Goal: Information Seeking & Learning: Learn about a topic

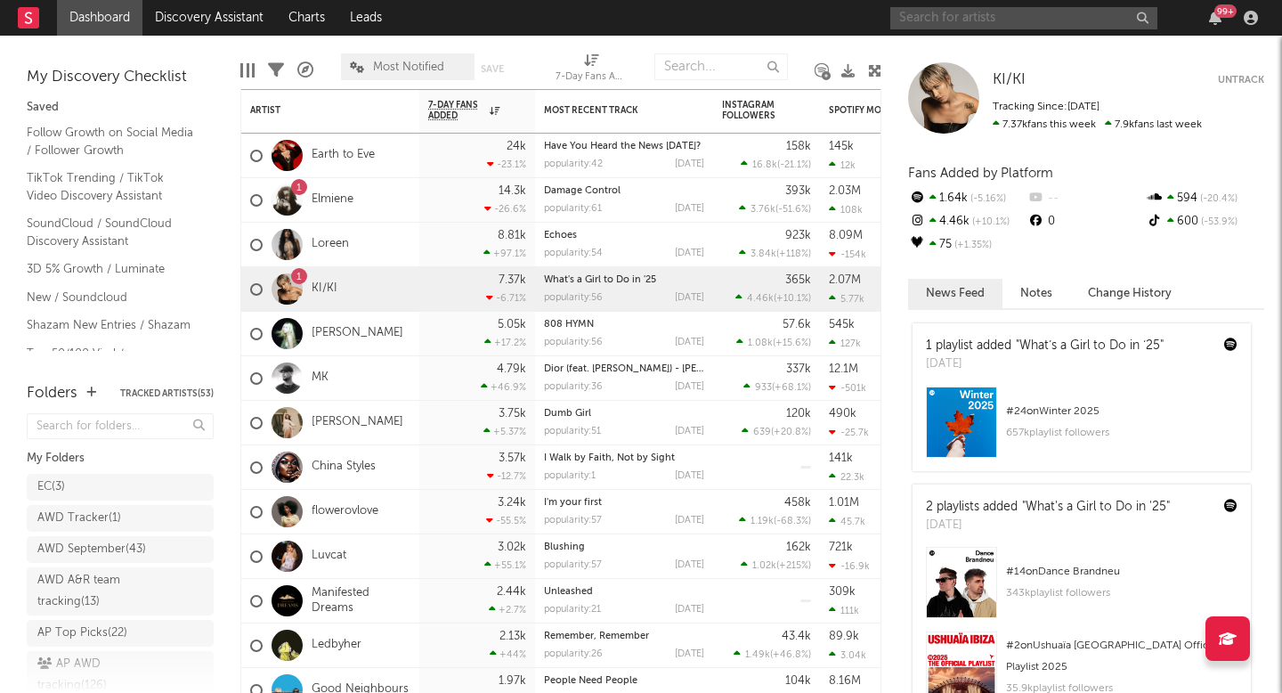
click at [956, 22] on input "text" at bounding box center [1023, 18] width 267 height 22
type input "mayestik"
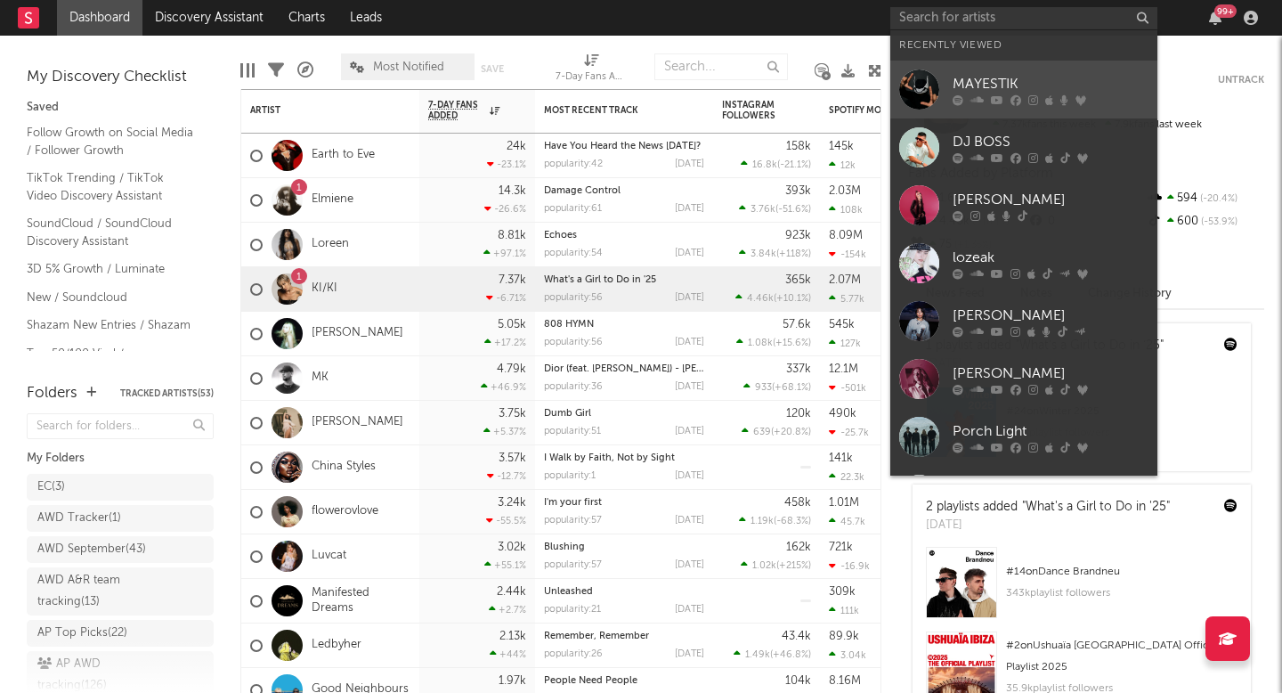
click at [1059, 66] on link "MAYESTIK" at bounding box center [1023, 90] width 267 height 58
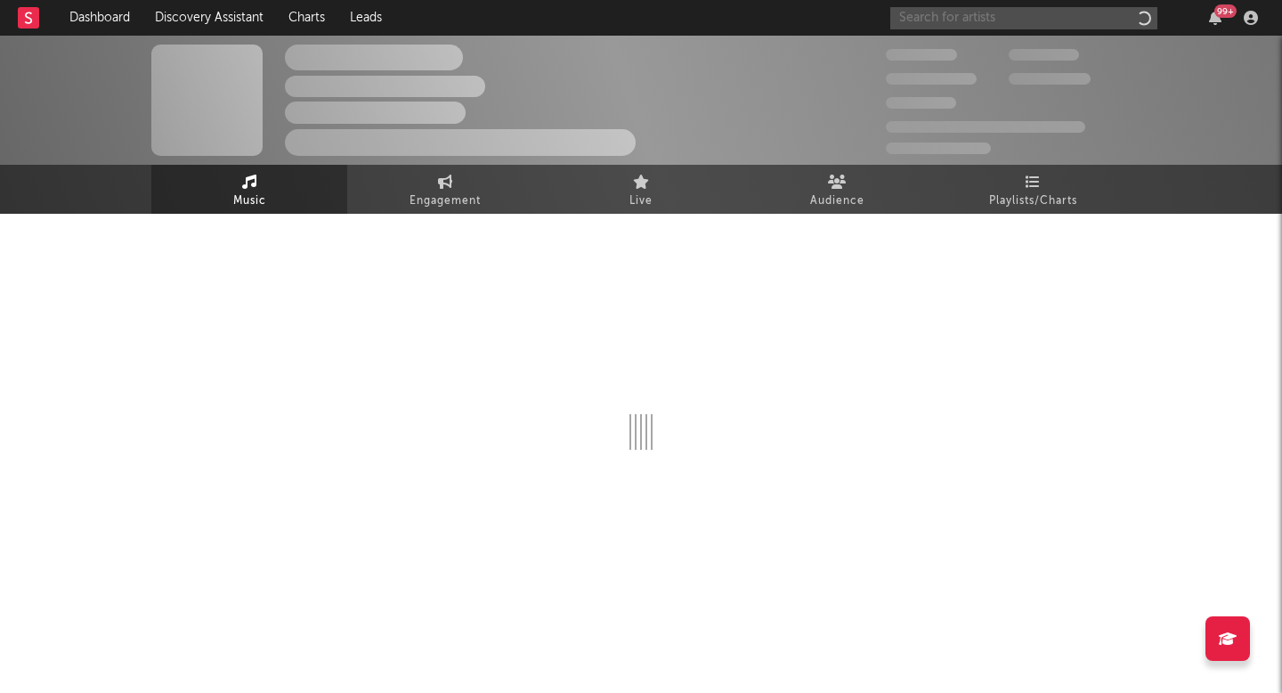
click at [952, 20] on input "text" at bounding box center [1023, 18] width 267 height 22
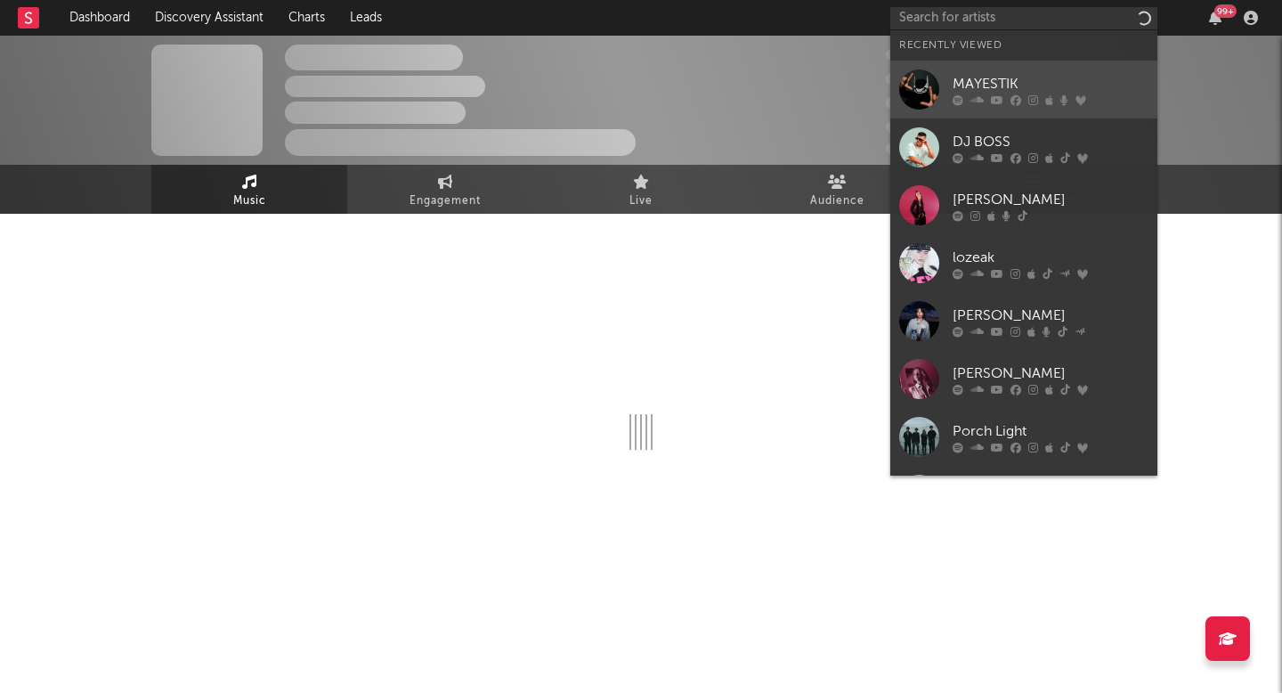
click at [932, 93] on div at bounding box center [919, 89] width 40 height 40
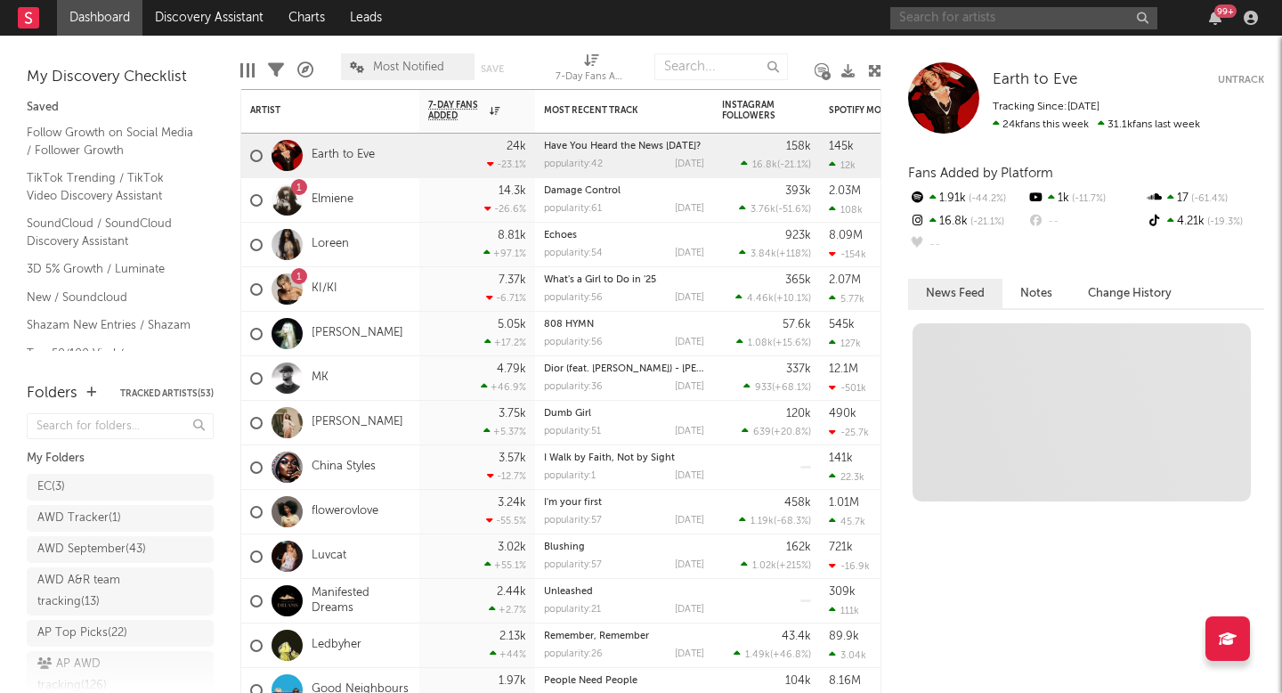
click at [999, 25] on input "text" at bounding box center [1023, 18] width 267 height 22
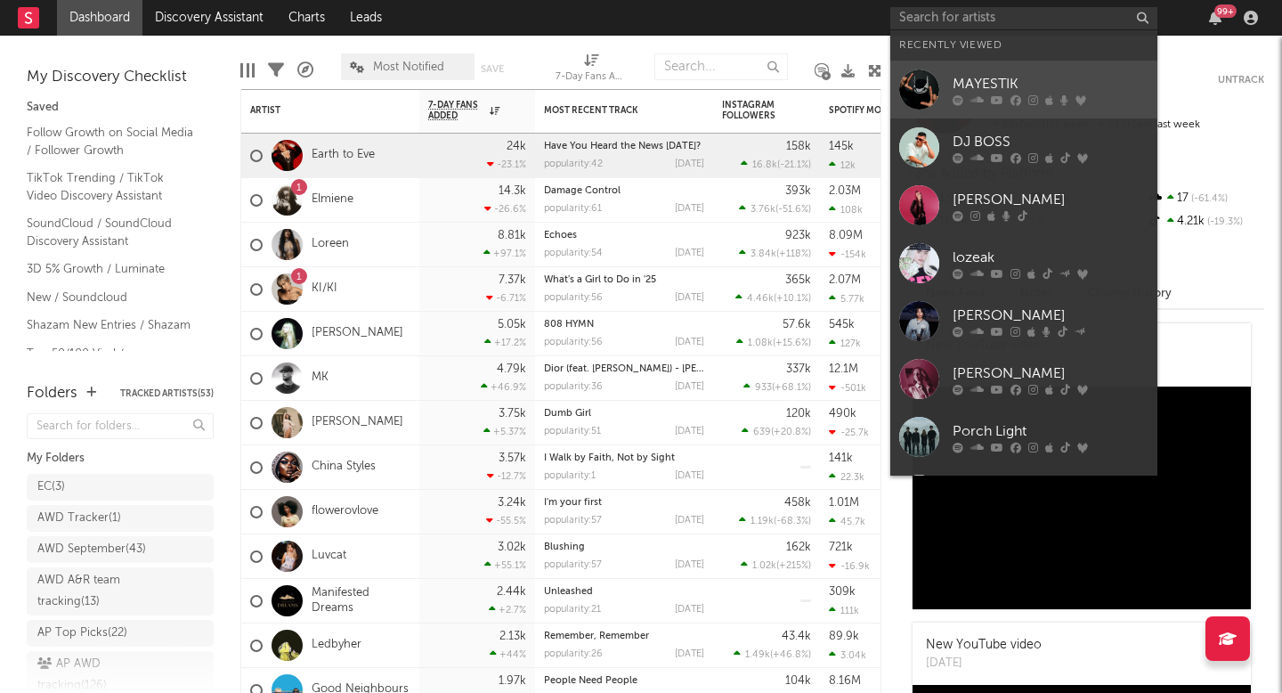
click at [1004, 87] on div "MAYESTIK" at bounding box center [1051, 83] width 196 height 21
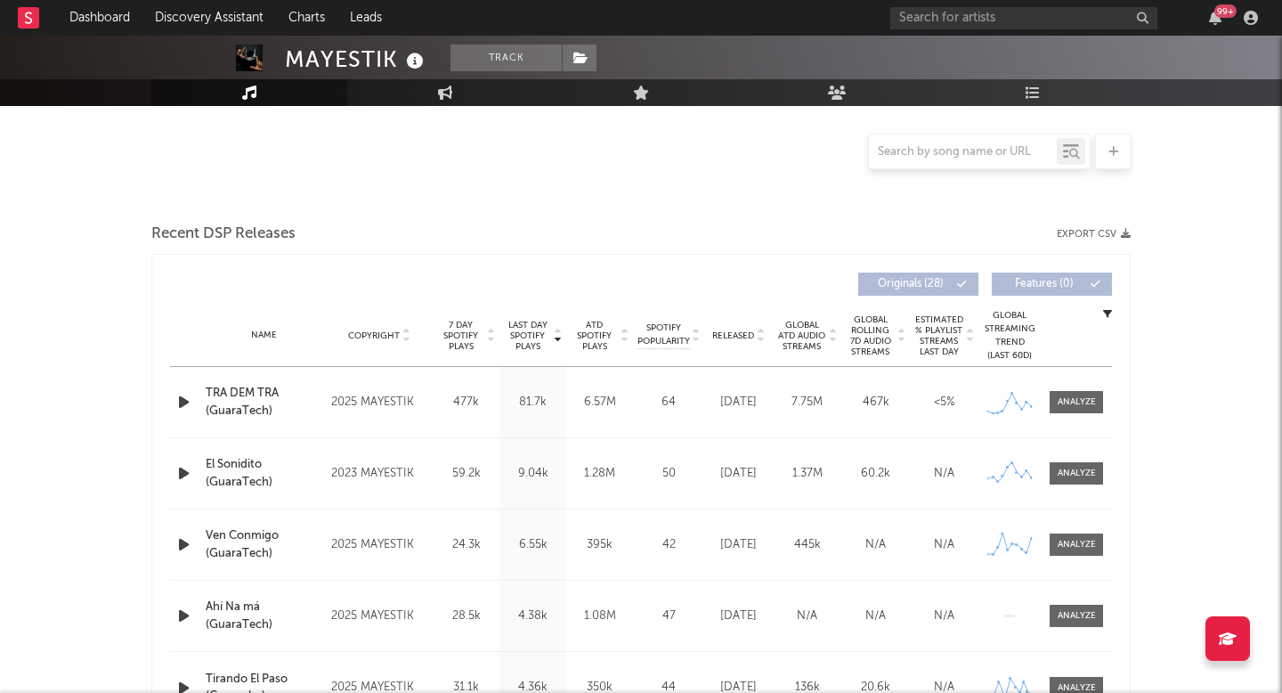
scroll to position [511, 0]
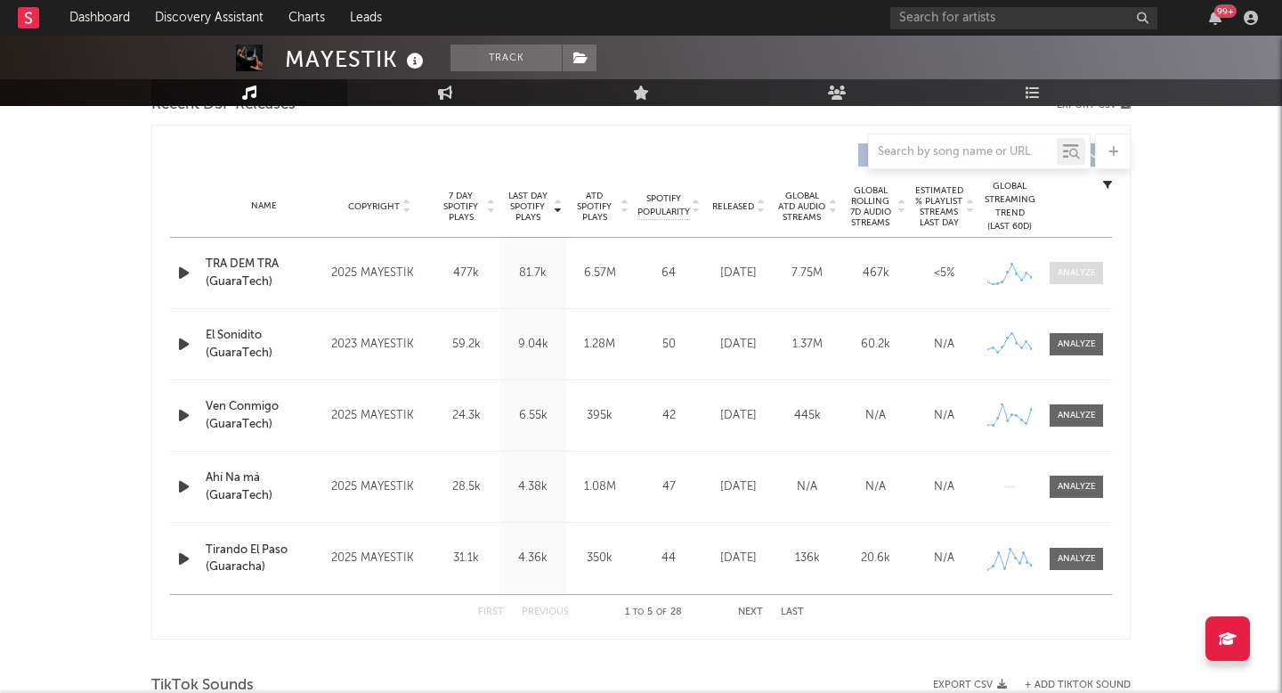
click at [1079, 264] on span at bounding box center [1076, 273] width 53 height 22
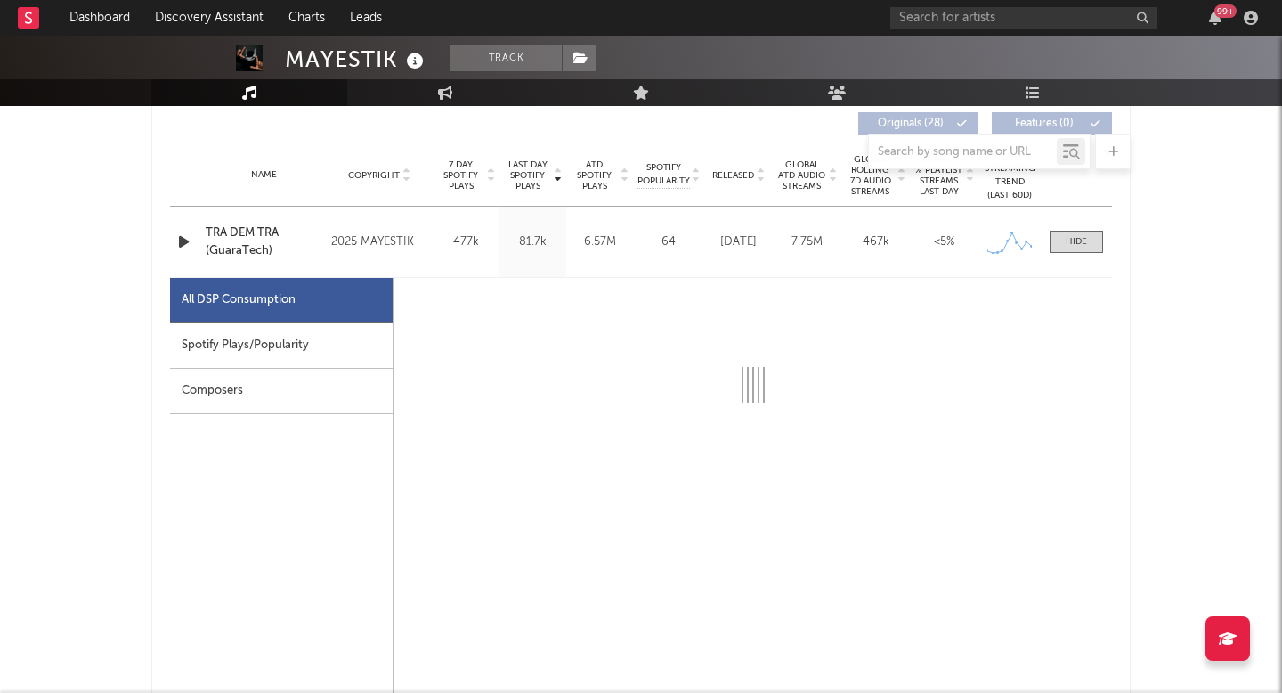
select select "6m"
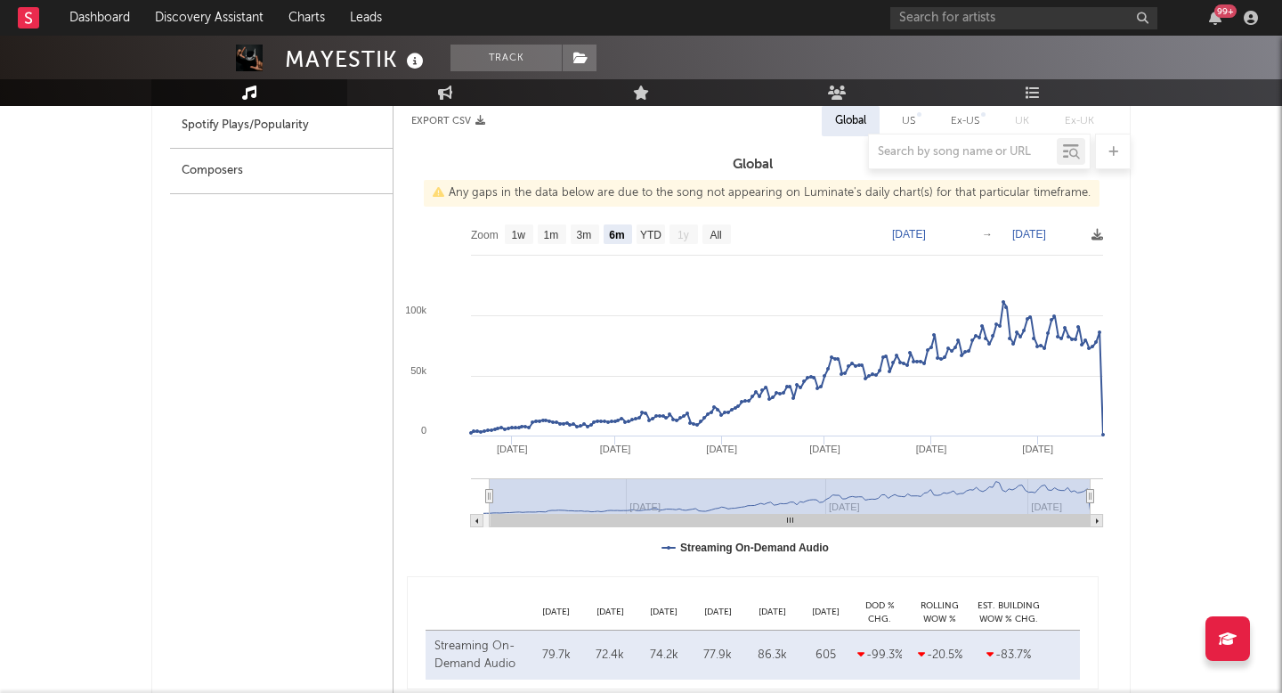
select select "6m"
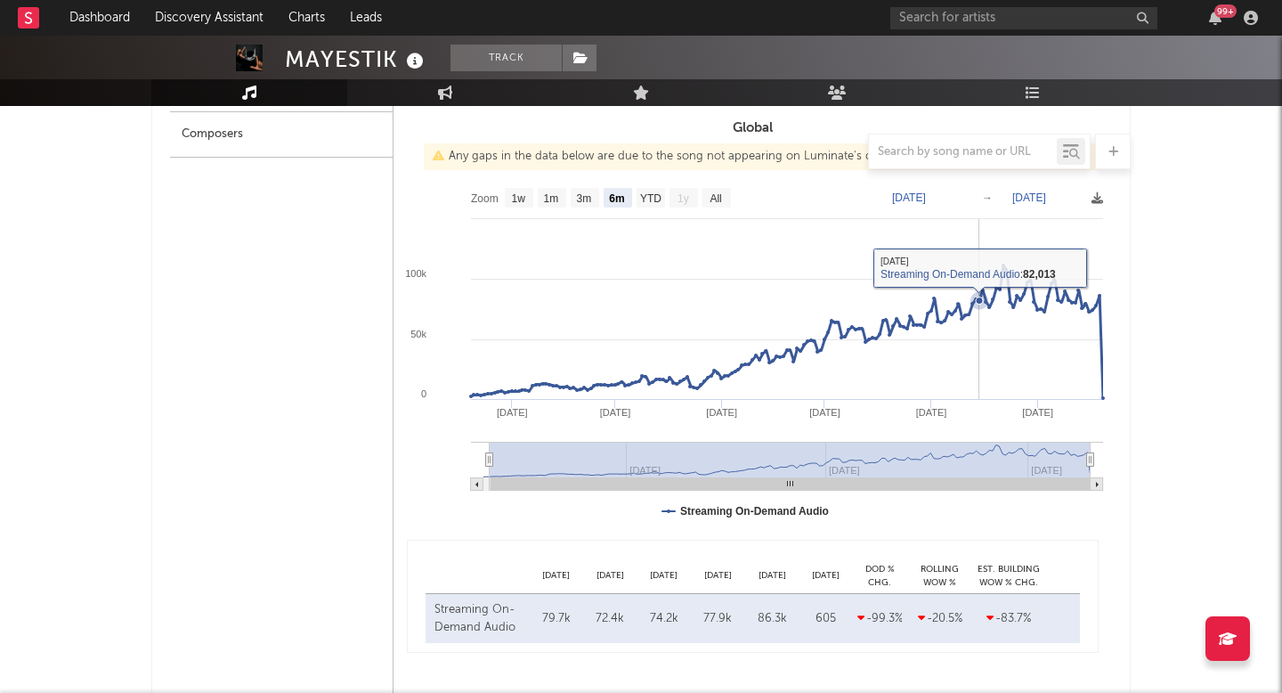
scroll to position [950, 0]
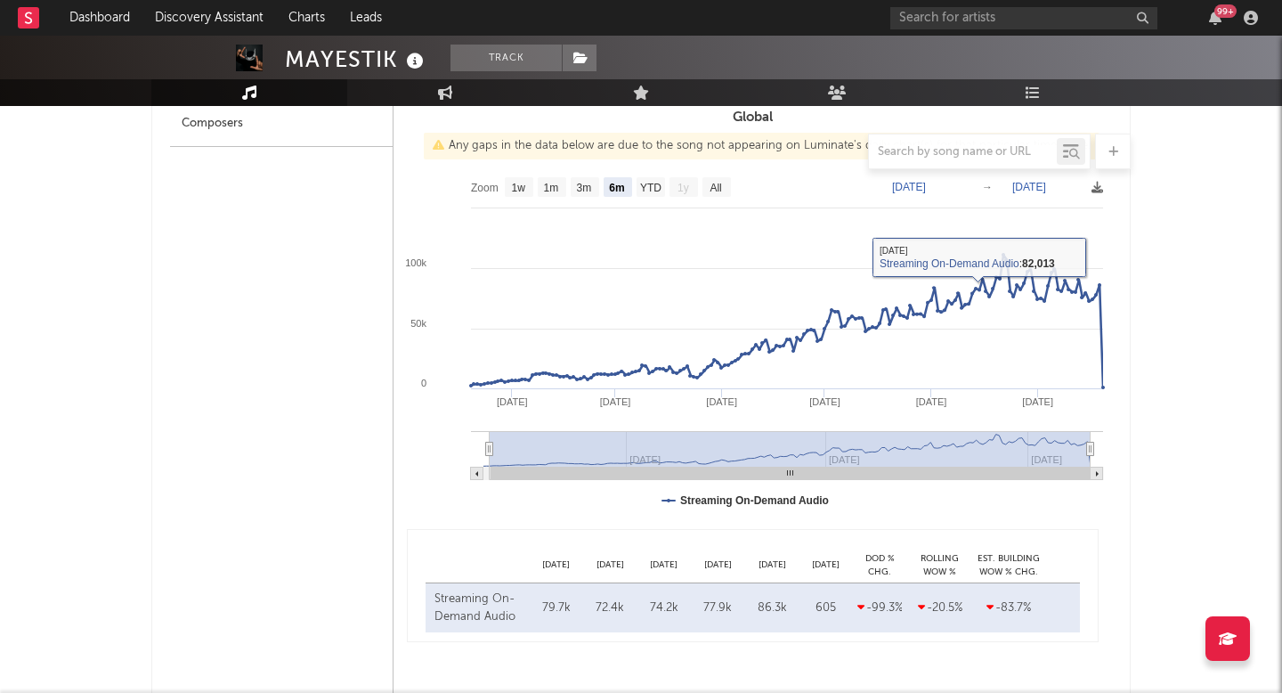
click at [932, 197] on rect at bounding box center [753, 346] width 718 height 356
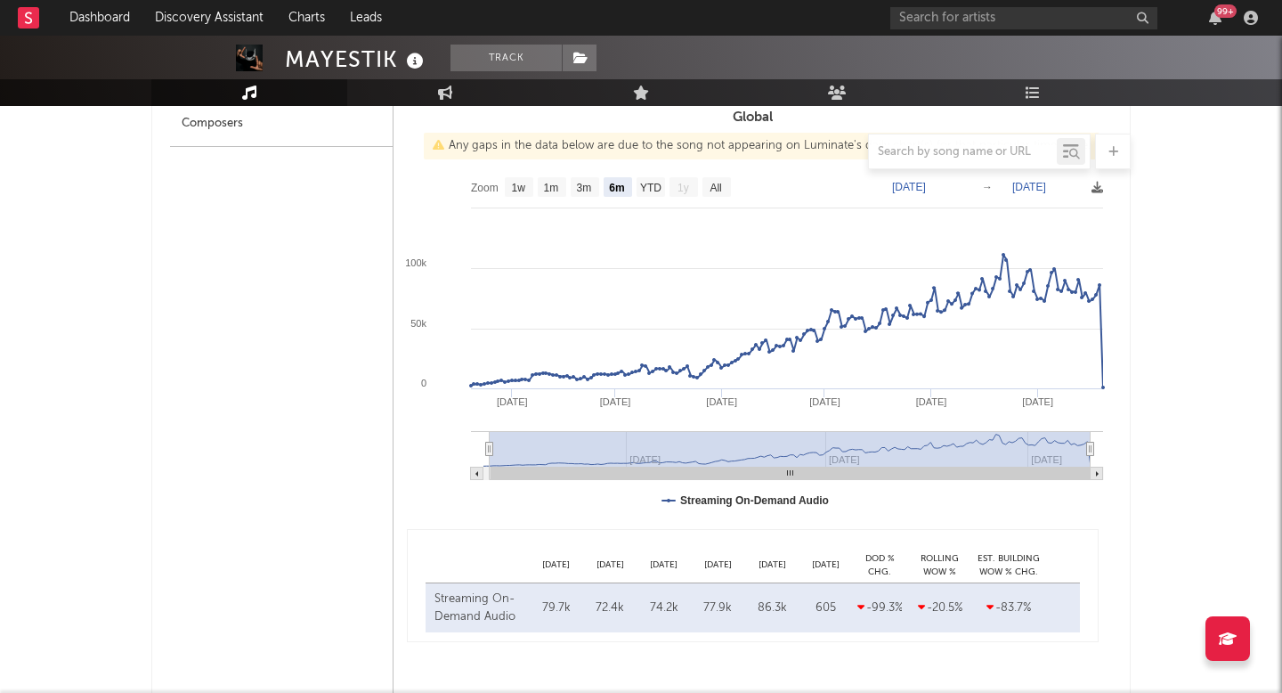
click at [916, 186] on text "Mar 20, 2025" at bounding box center [909, 187] width 34 height 12
click at [930, 179] on rect at bounding box center [753, 346] width 718 height 356
click at [922, 184] on text "Mar 20, 2025" at bounding box center [909, 187] width 34 height 12
click at [911, 184] on input "2025-03-20" at bounding box center [921, 187] width 83 height 18
click at [927, 185] on input "2025-03-20" at bounding box center [921, 187] width 83 height 18
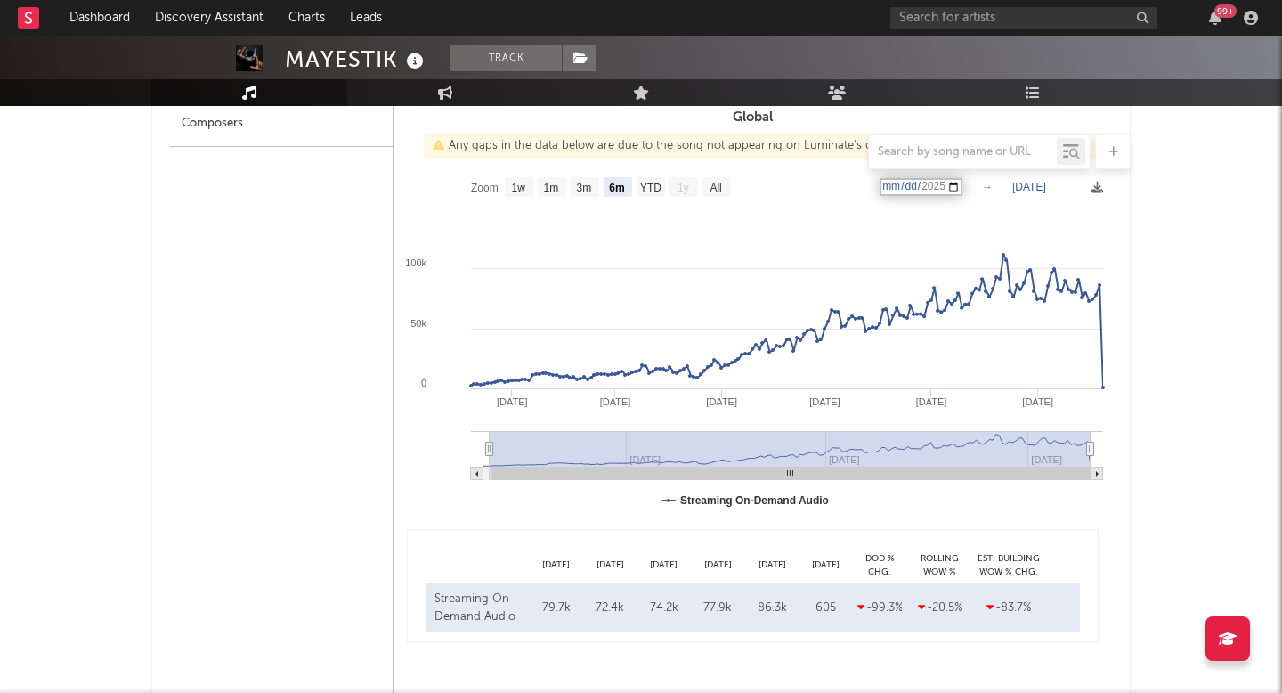
type input "[DATE]"
click at [1046, 183] on text "[DATE]" at bounding box center [1029, 187] width 34 height 12
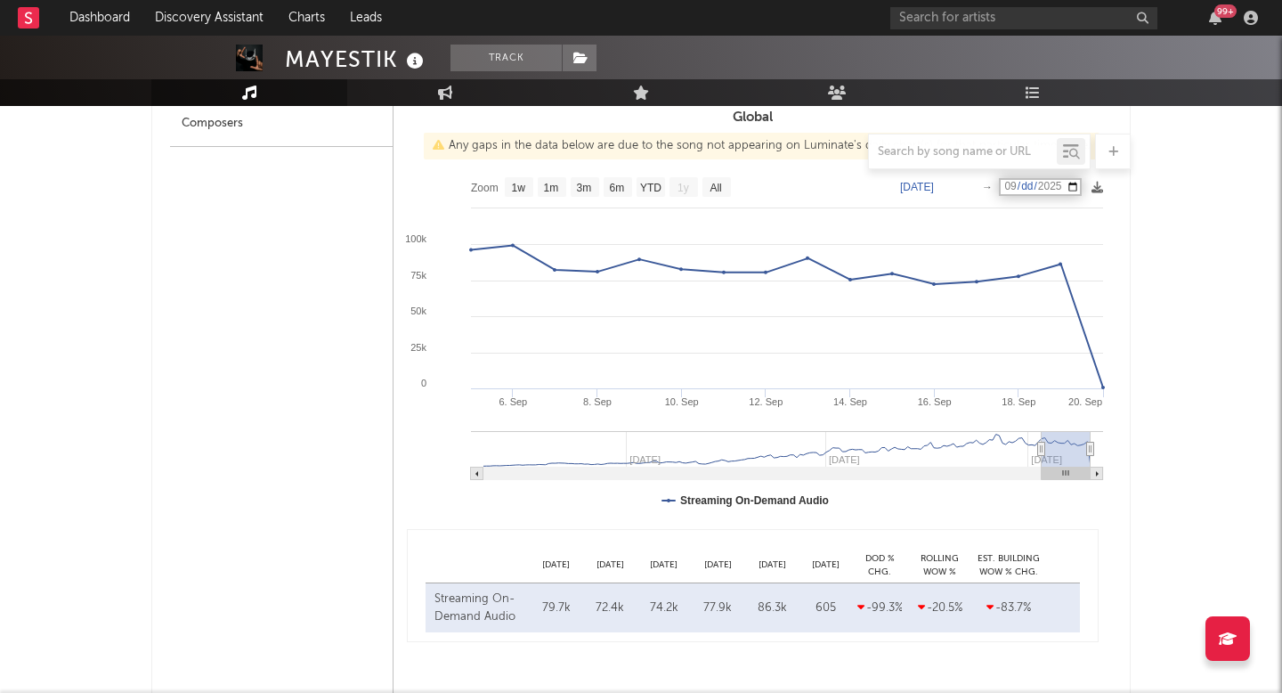
type input "[DATE]"
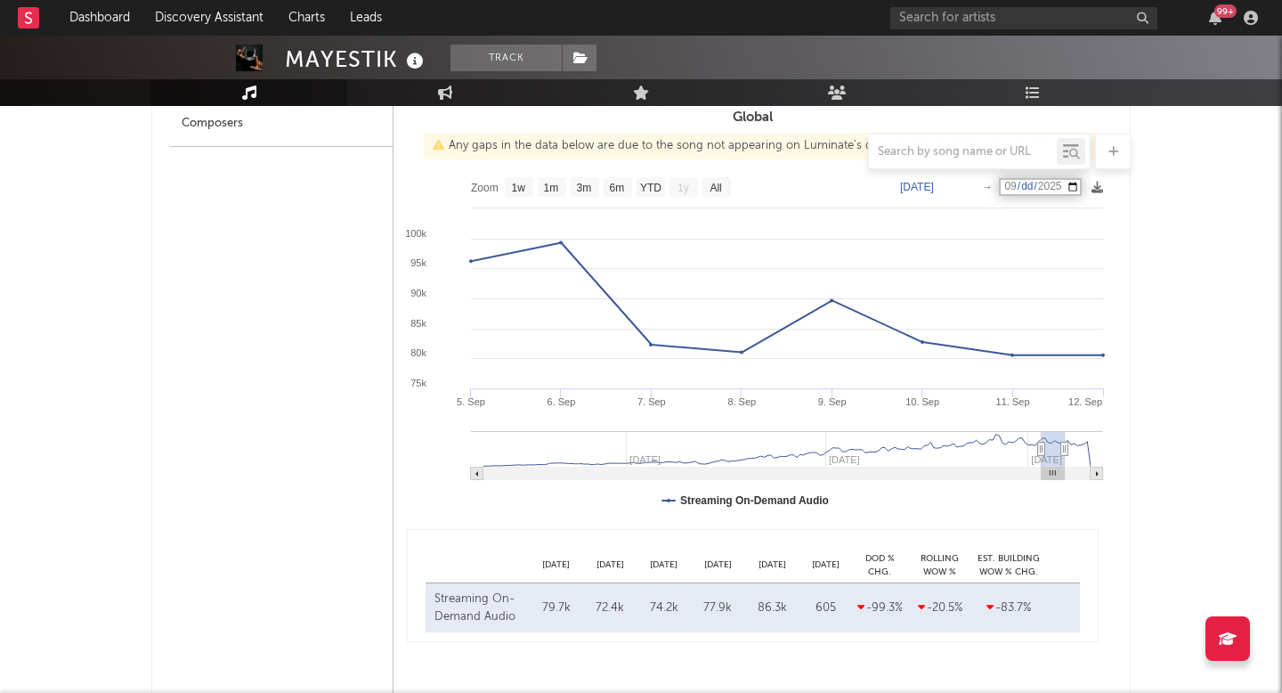
click at [1196, 250] on div "MAYESTIK Track Mexico | House Edit Track Benchmark Summary 7,922 508 1,590 153 …" at bounding box center [641, 584] width 1282 height 2997
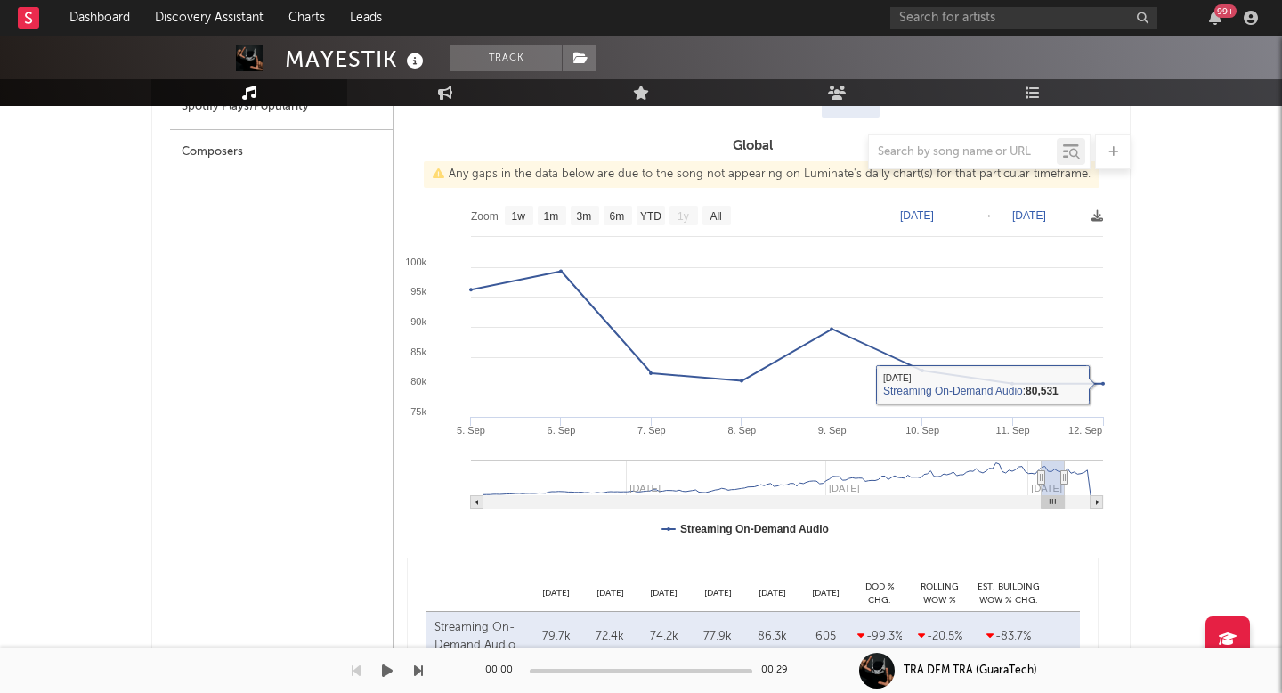
scroll to position [948, 0]
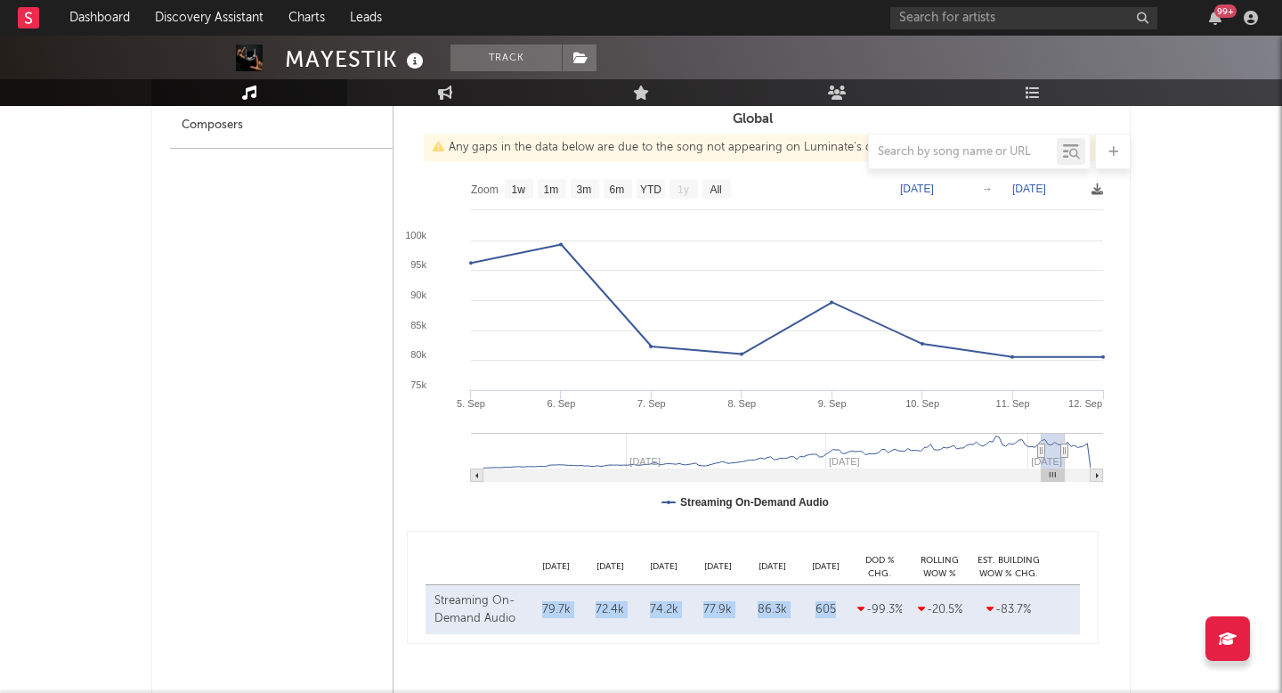
drag, startPoint x: 540, startPoint y: 606, endPoint x: 839, endPoint y: 608, distance: 298.3
click at [839, 608] on div "Streaming On-Demand Audio Sep 15 79.7k Sep 16 72.4k Sep 17 74.2k Sep 18 77.9k S…" at bounding box center [753, 609] width 654 height 49
click at [767, 586] on div "Streaming On-Demand Audio Sep 15 79.7k Sep 16 72.4k Sep 17 74.2k Sep 18 77.9k S…" at bounding box center [753, 609] width 654 height 49
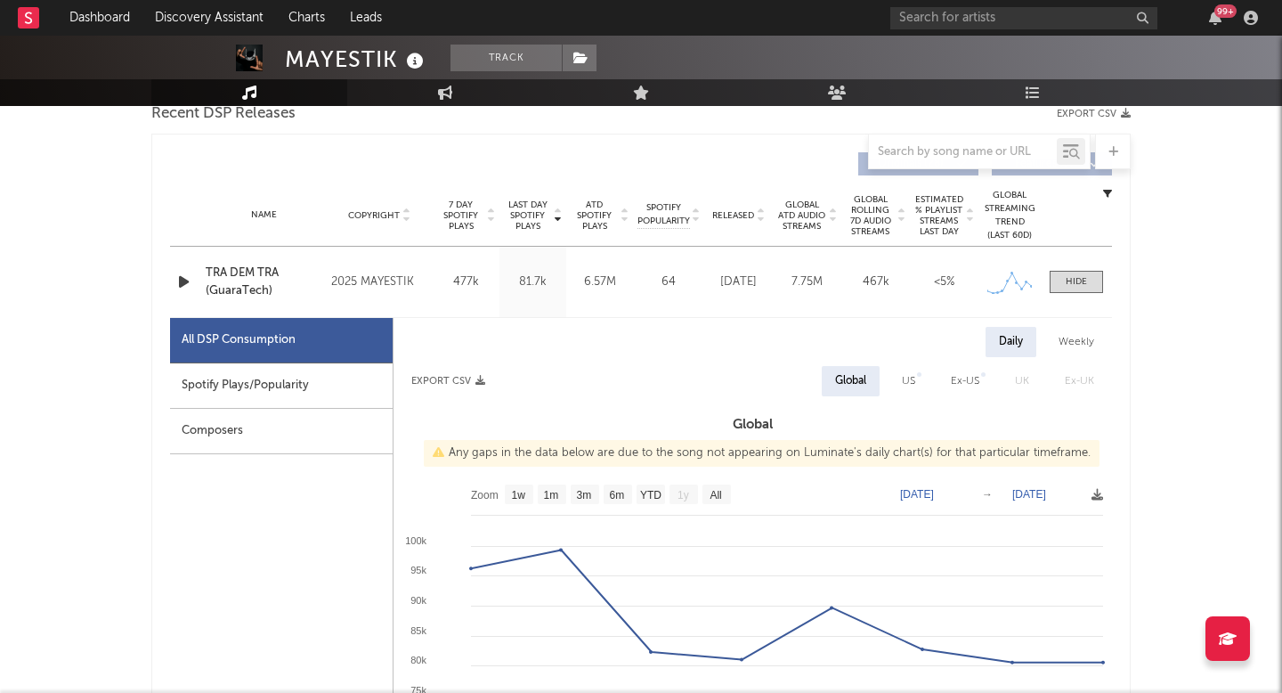
scroll to position [735, 0]
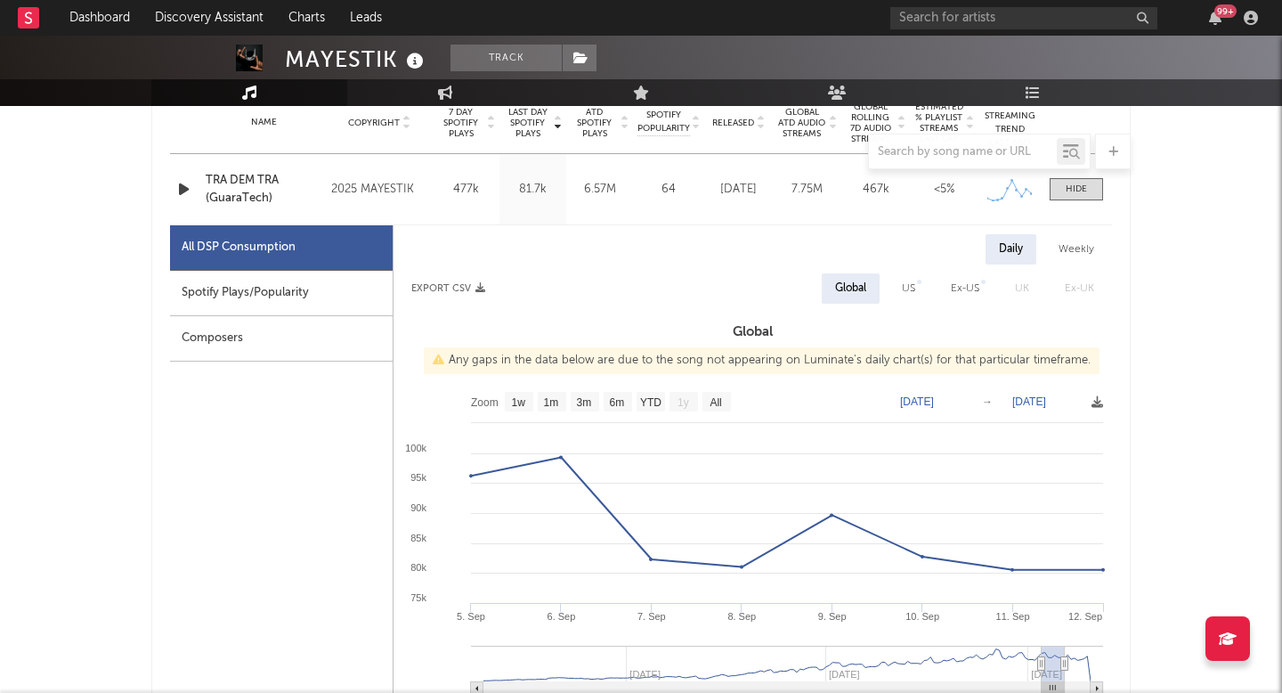
click at [932, 398] on text "Sep 5, 2025" at bounding box center [917, 401] width 34 height 12
click at [953, 402] on input "[DATE]" at bounding box center [925, 402] width 83 height 18
type input "2025-09-11"
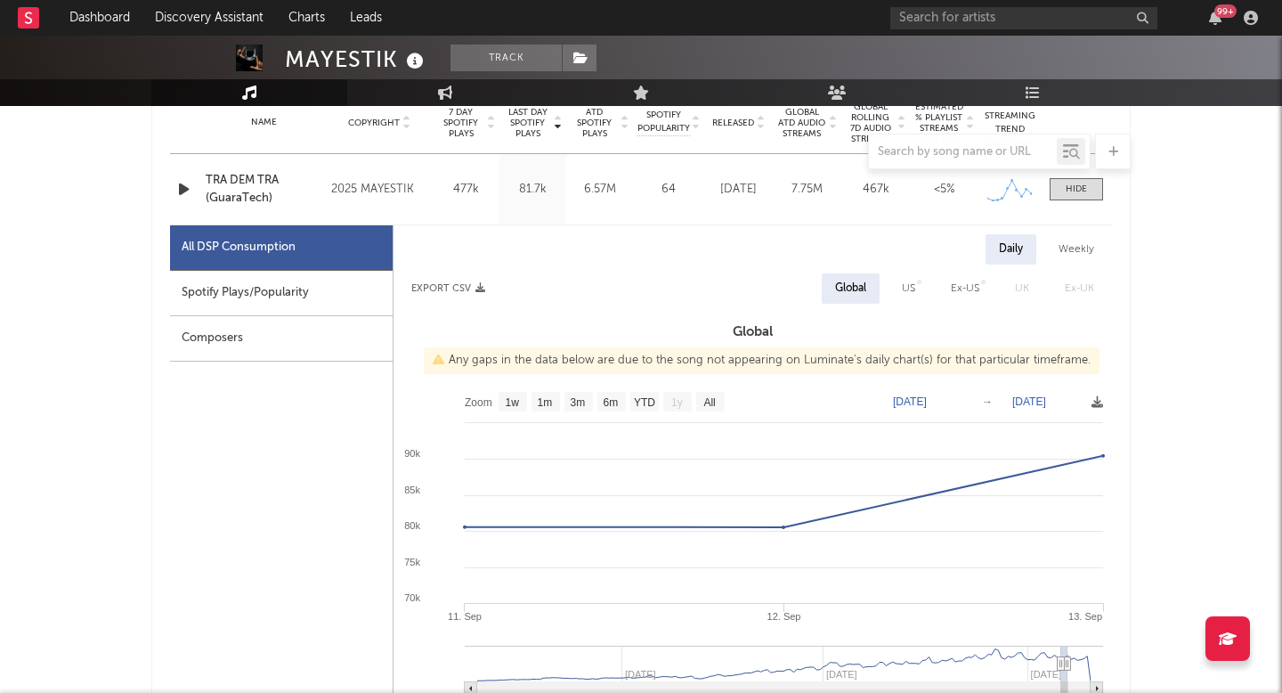
click at [1046, 407] on text "Sep 13, 2025" at bounding box center [1029, 401] width 34 height 12
click at [1060, 393] on rect at bounding box center [753, 561] width 718 height 356
click at [1059, 416] on rect at bounding box center [753, 561] width 718 height 356
click at [1046, 404] on text "Sep 13, 2025" at bounding box center [1029, 401] width 34 height 12
type input "[DATE]"
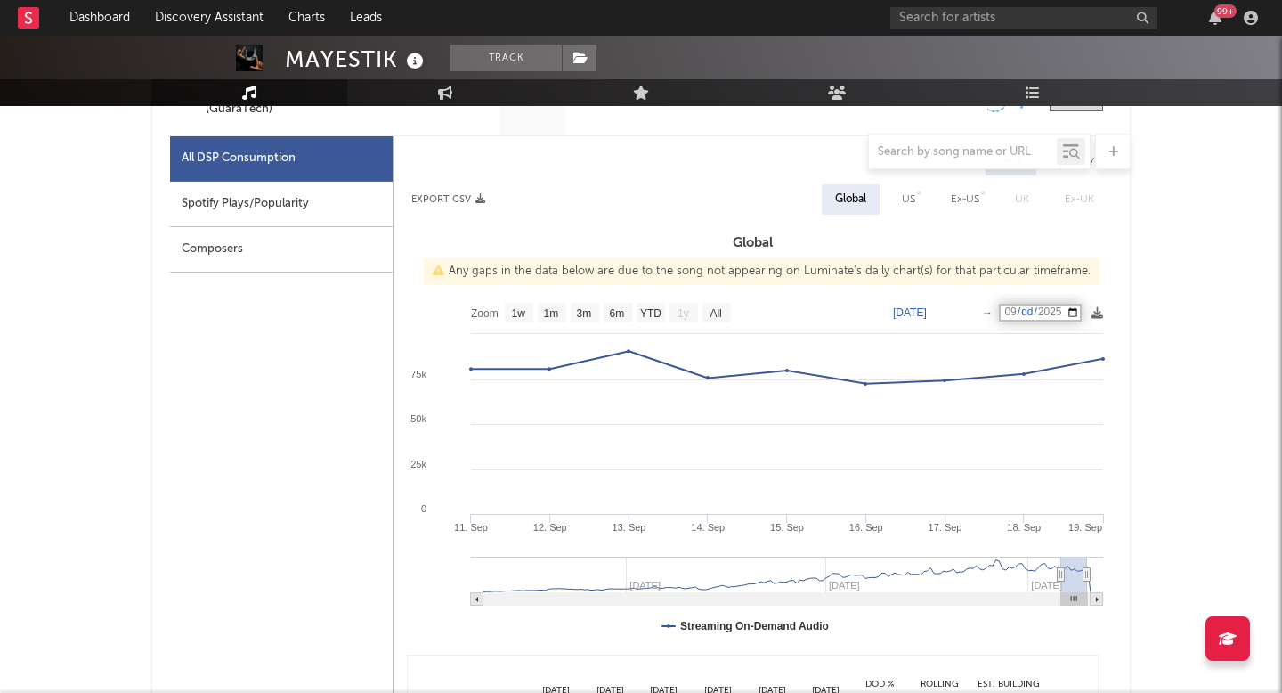
scroll to position [989, 0]
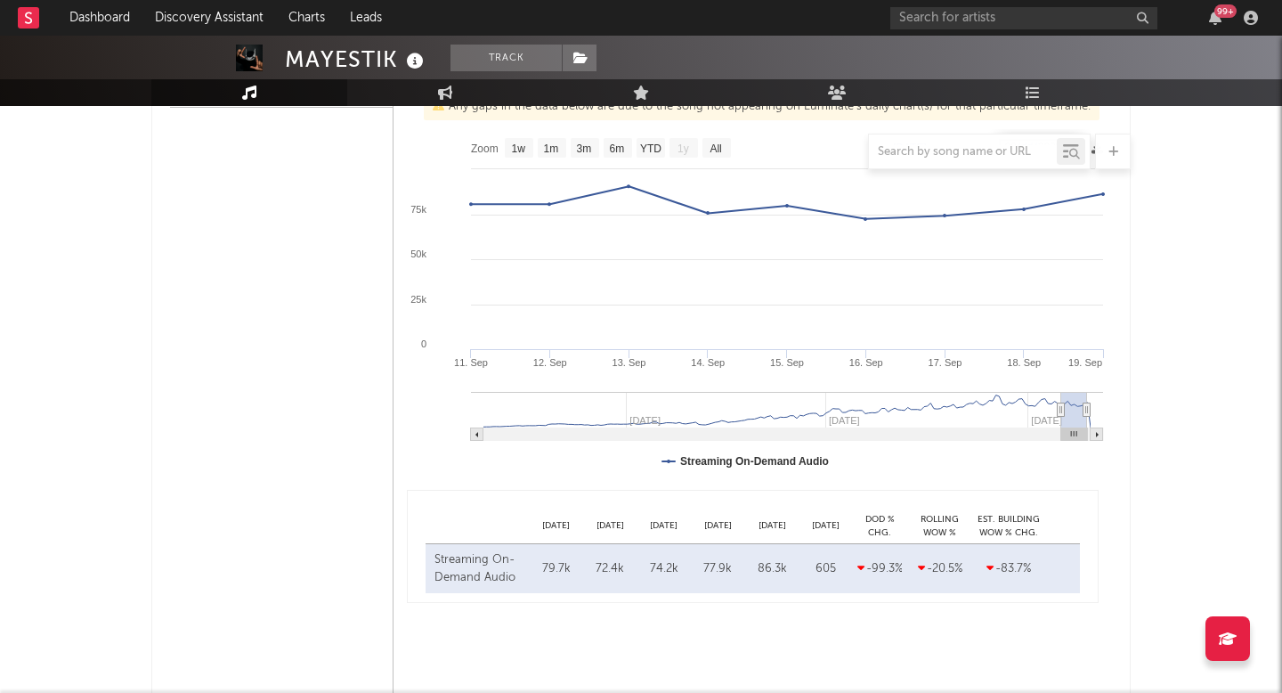
click at [1250, 330] on div "MAYESTIK Track Mexico | House Edit Track Benchmark Summary 7,922 508 1,590 153 …" at bounding box center [641, 544] width 1282 height 2997
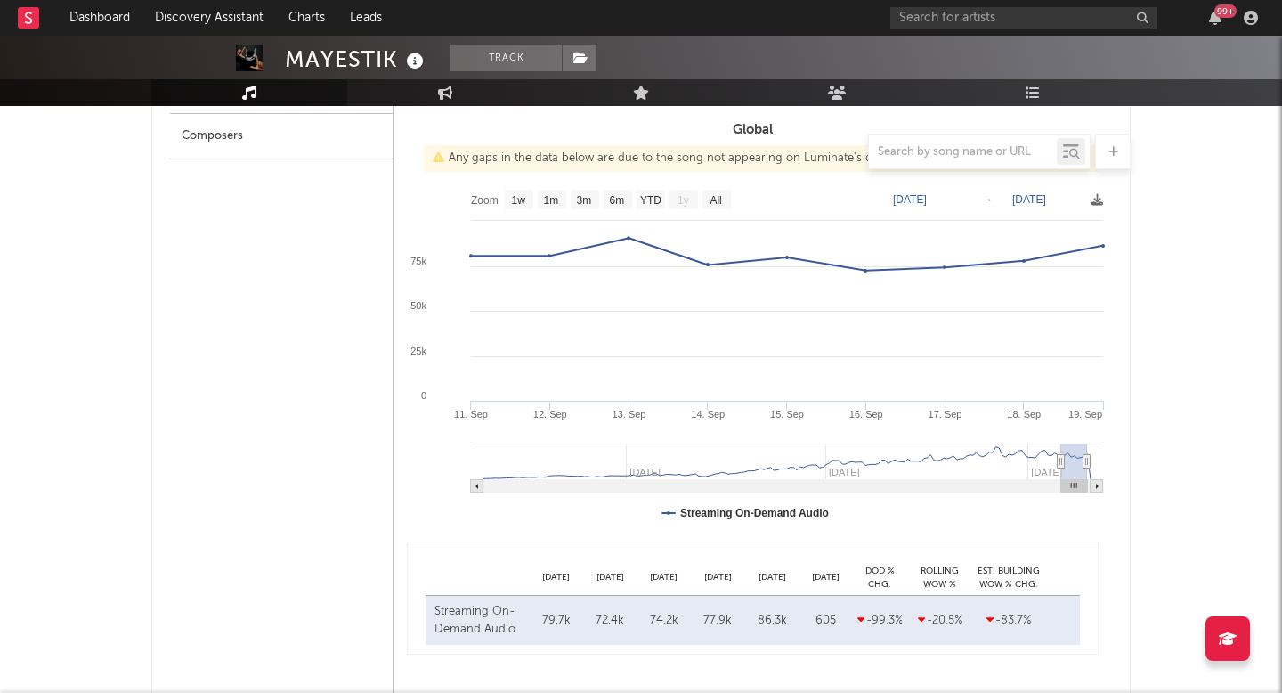
scroll to position [934, 0]
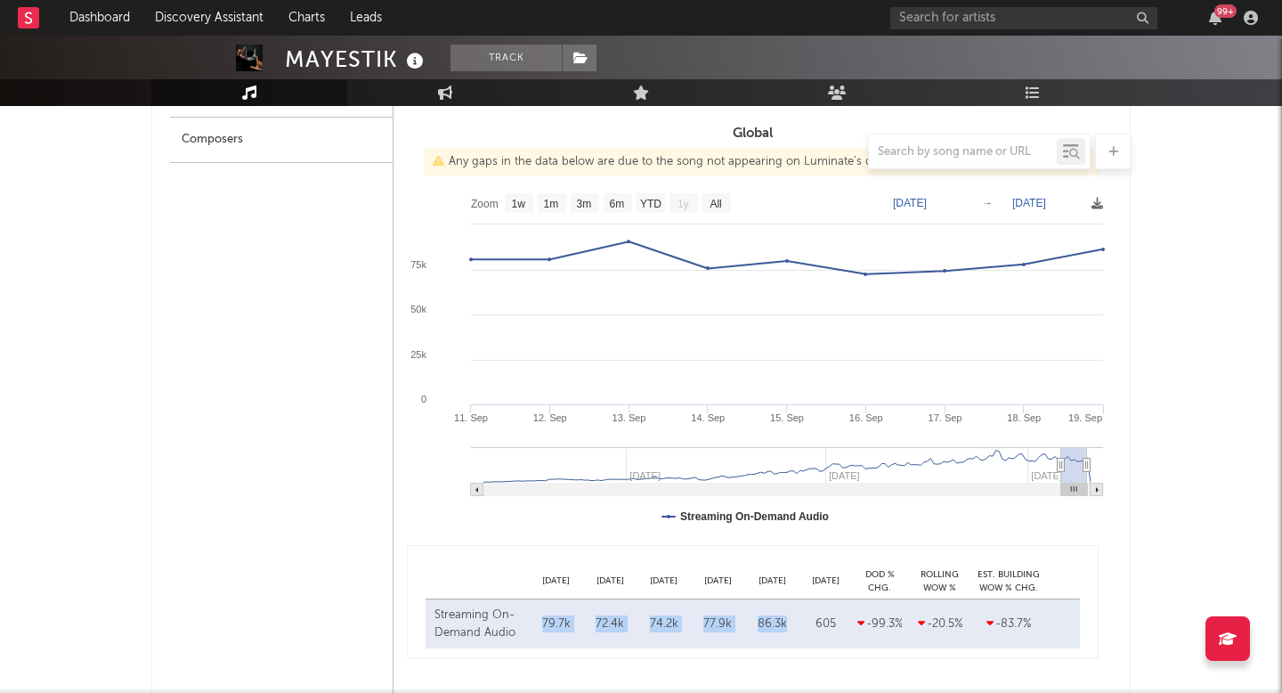
copy div "79.7k Sep 16 72.4k Sep 17 74.2k Sep 18 77.9k Sep 19 86.3k"
drag, startPoint x: 791, startPoint y: 624, endPoint x: 536, endPoint y: 614, distance: 255.7
click at [536, 614] on div "Streaming On-Demand Audio Sep 15 79.7k Sep 16 72.4k Sep 17 74.2k Sep 18 77.9k S…" at bounding box center [753, 623] width 654 height 49
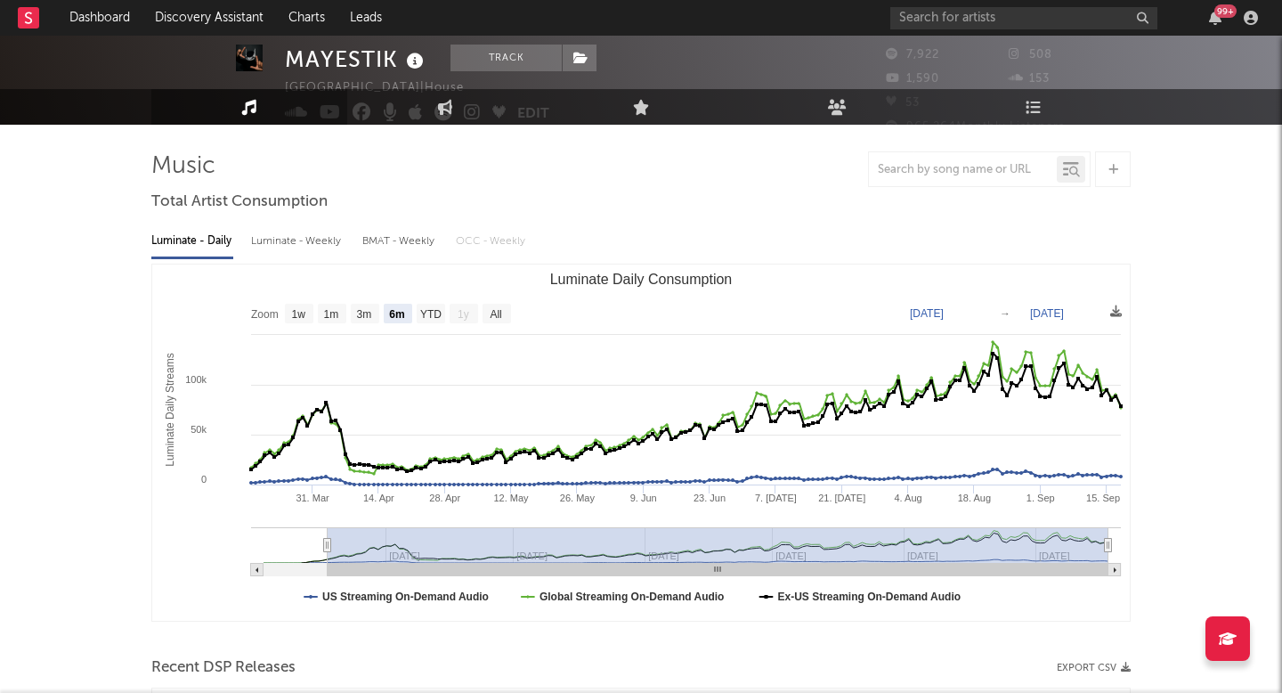
scroll to position [0, 0]
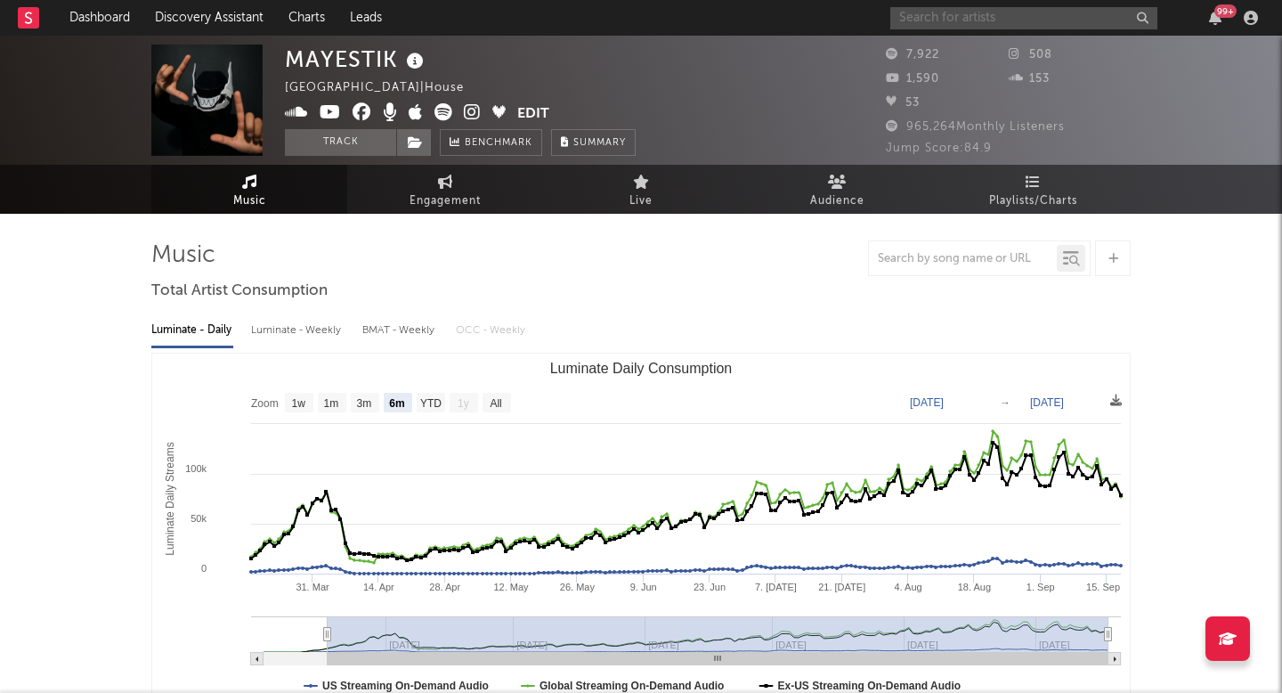
click at [937, 23] on input "text" at bounding box center [1023, 18] width 267 height 22
type input "ar"
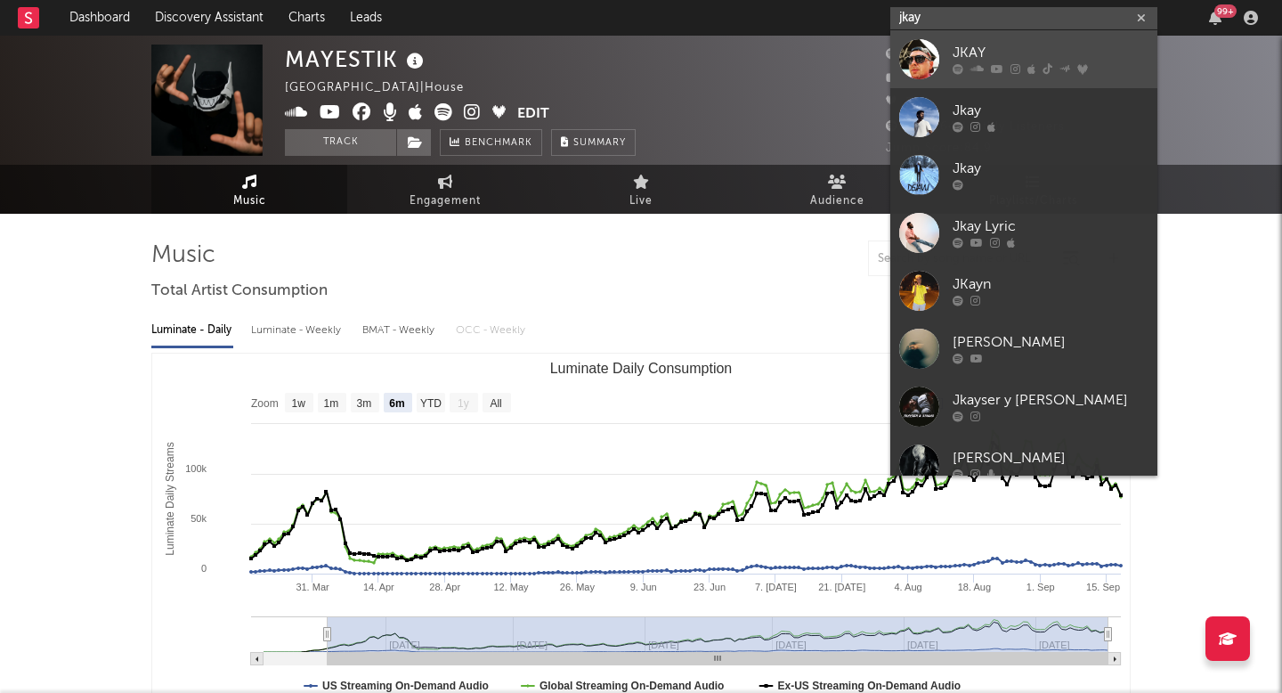
type input "jkay"
click at [1029, 58] on div "JKAY" at bounding box center [1051, 53] width 196 height 21
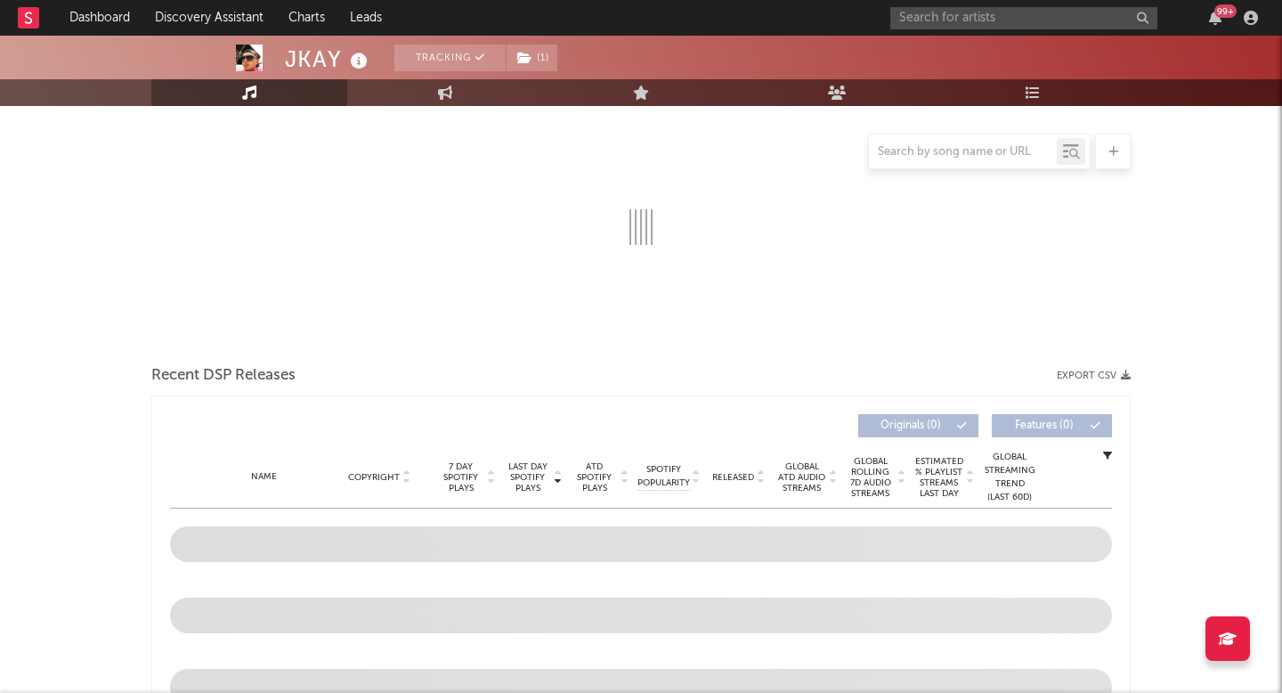
scroll to position [632, 0]
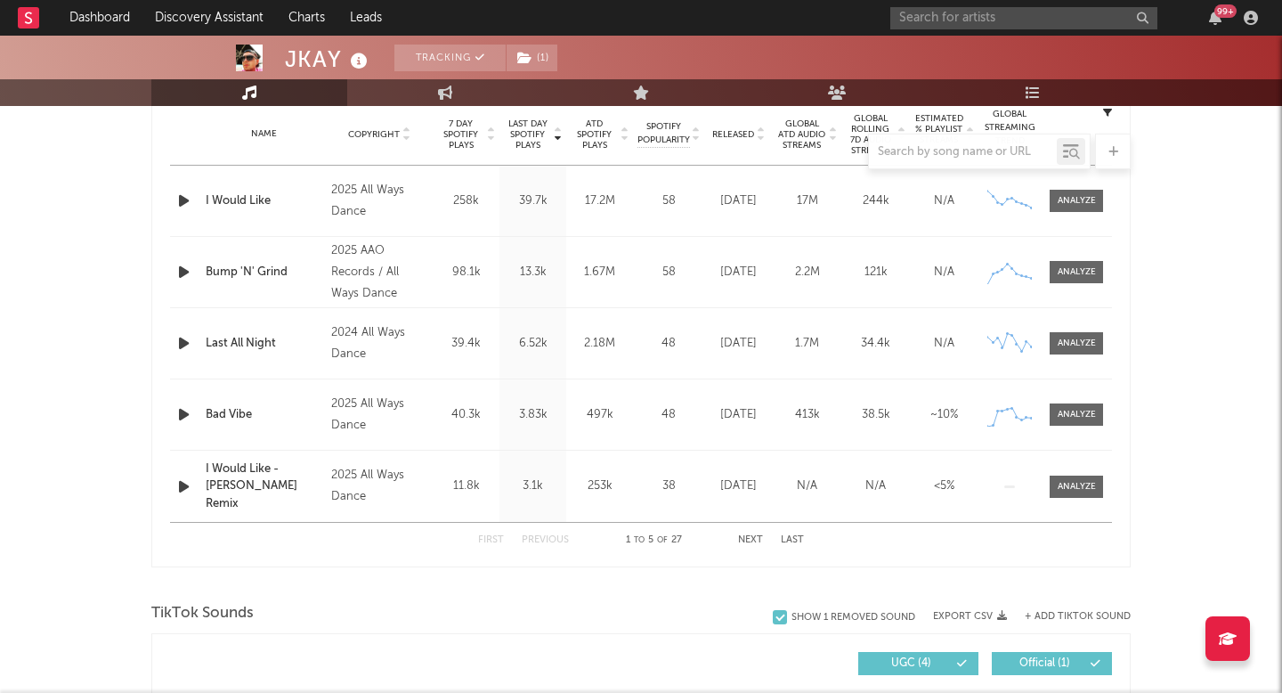
select select "6m"
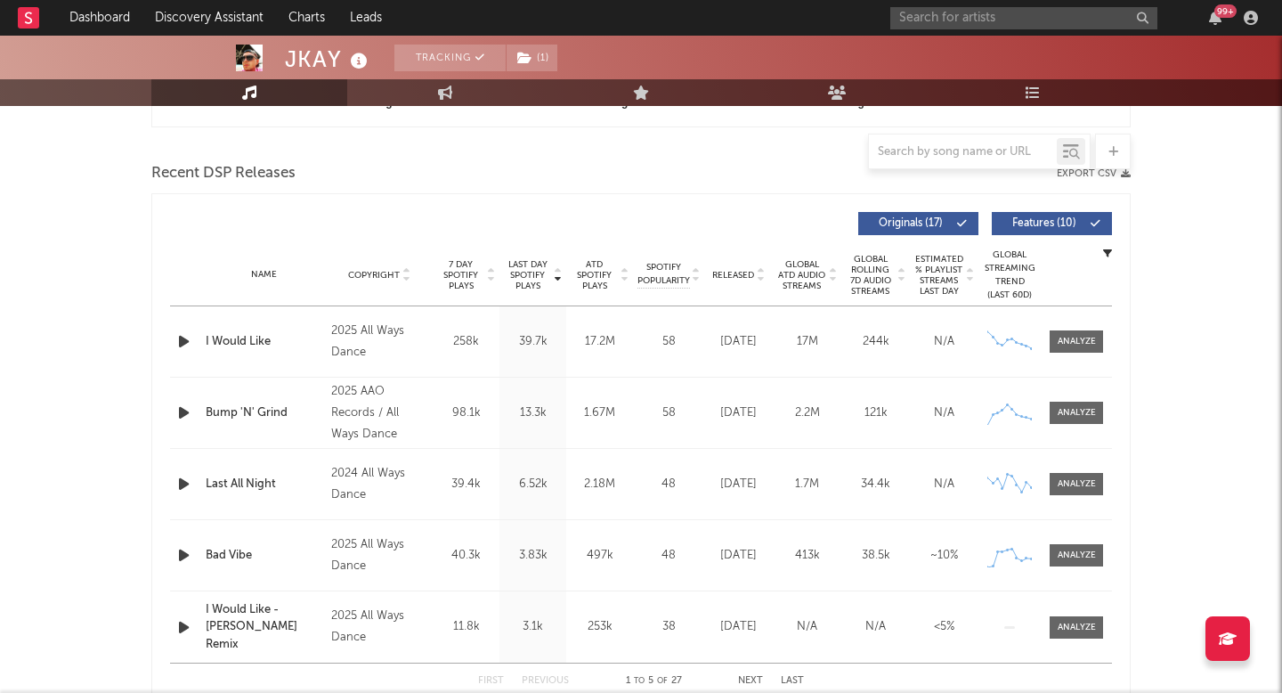
scroll to position [724, 0]
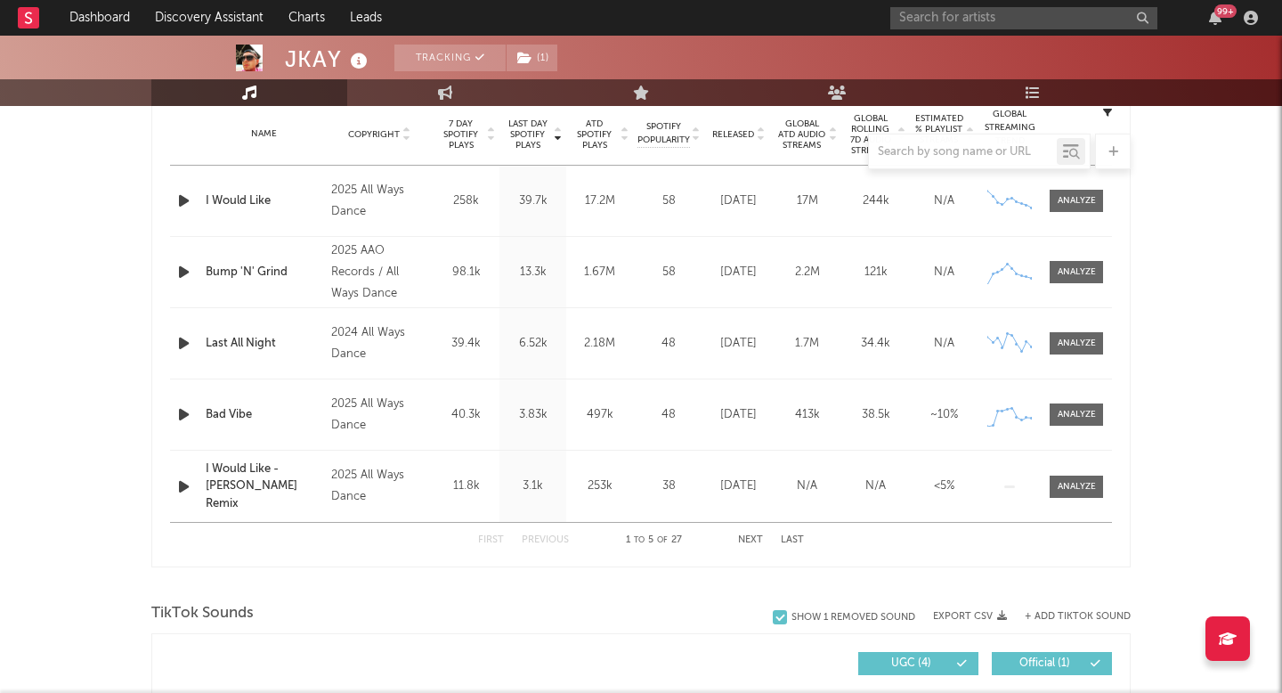
click at [1068, 268] on div at bounding box center [1077, 271] width 38 height 13
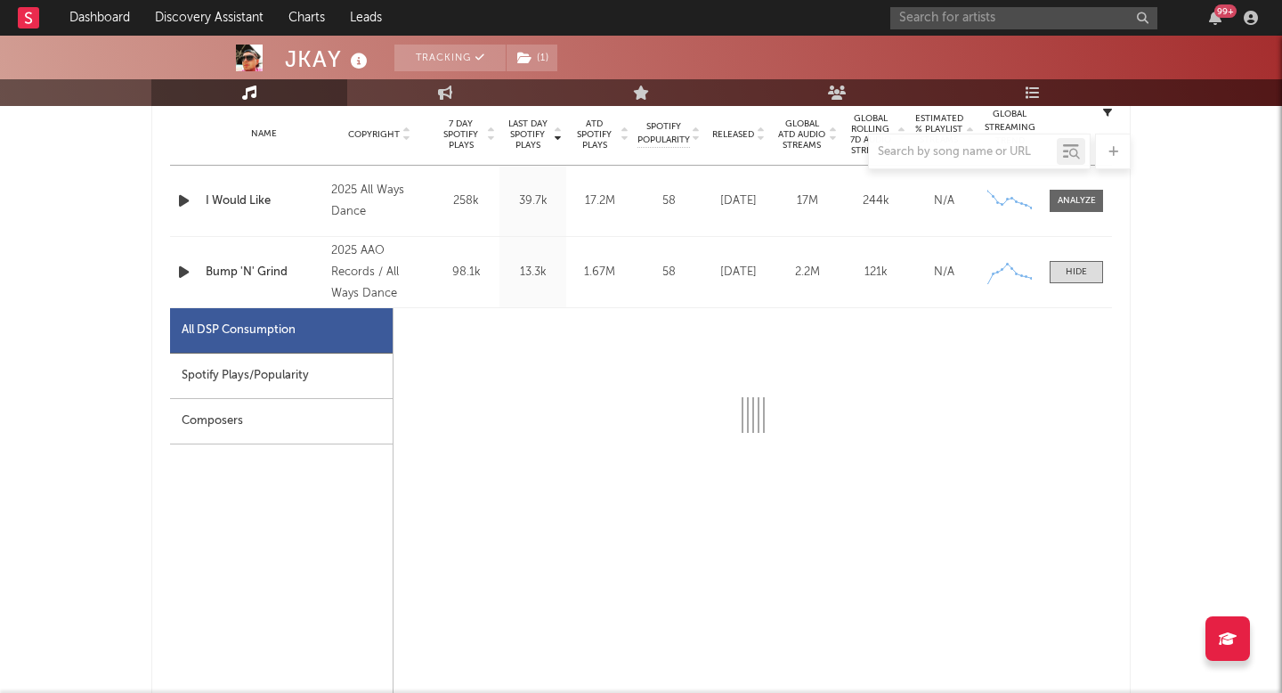
select select "1w"
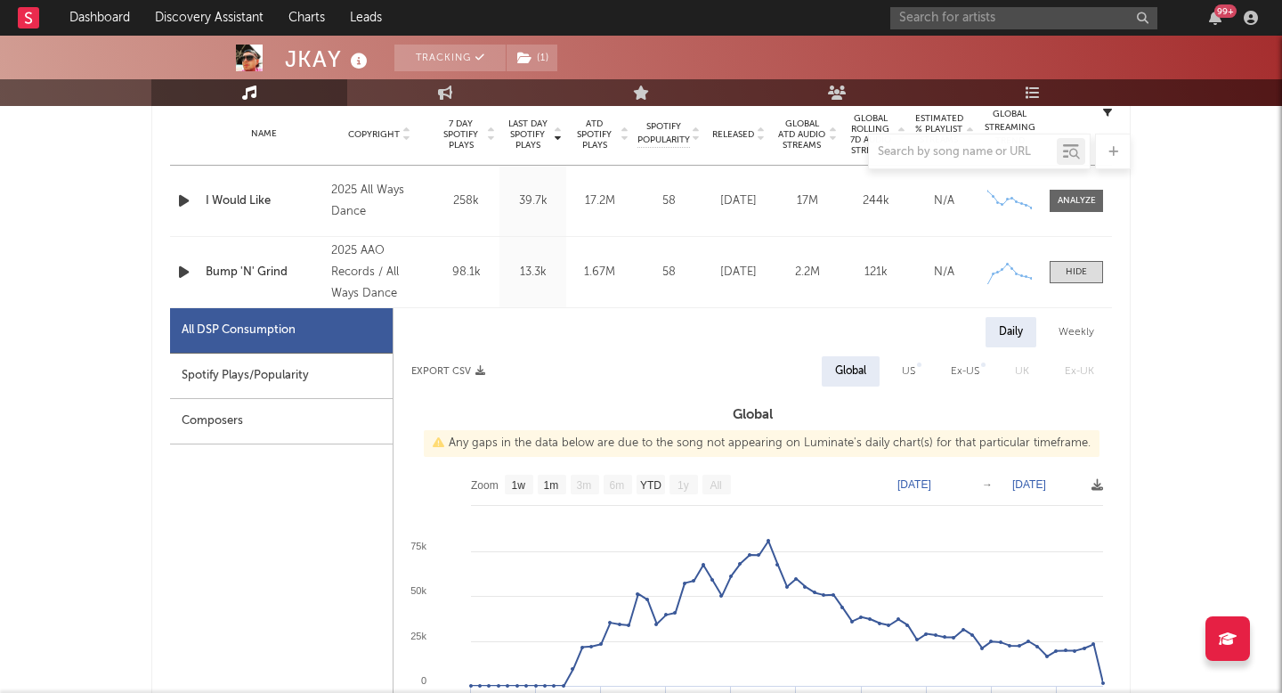
scroll to position [861, 0]
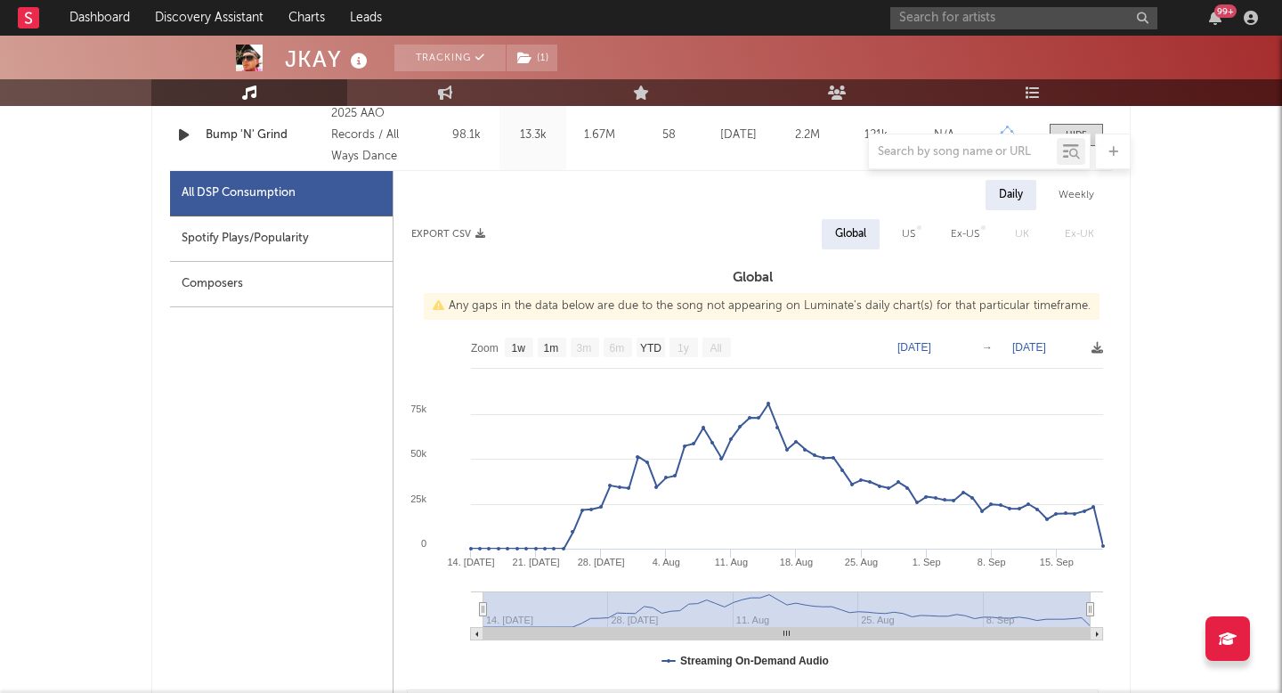
click at [928, 345] on text "Jul 14, 2025" at bounding box center [914, 347] width 34 height 12
type input "2025-09-14"
type input "[DATE]"
click at [1046, 345] on text "[DATE]" at bounding box center [1029, 347] width 34 height 12
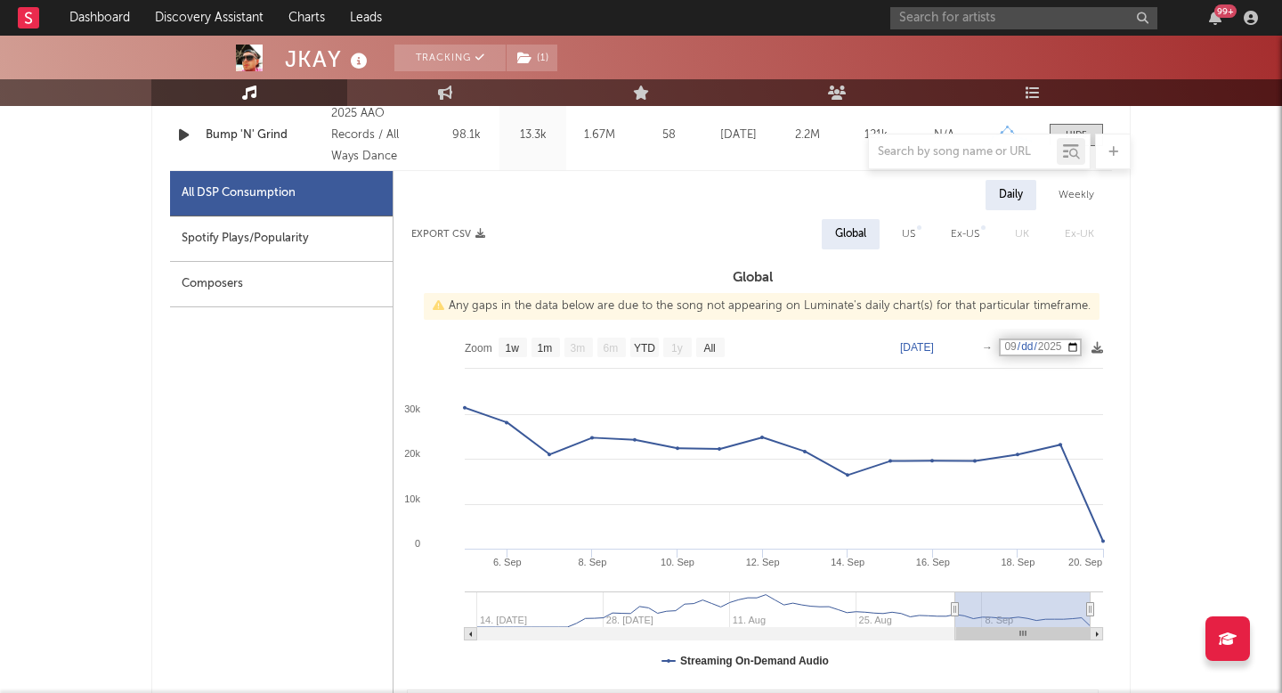
type input "[DATE]"
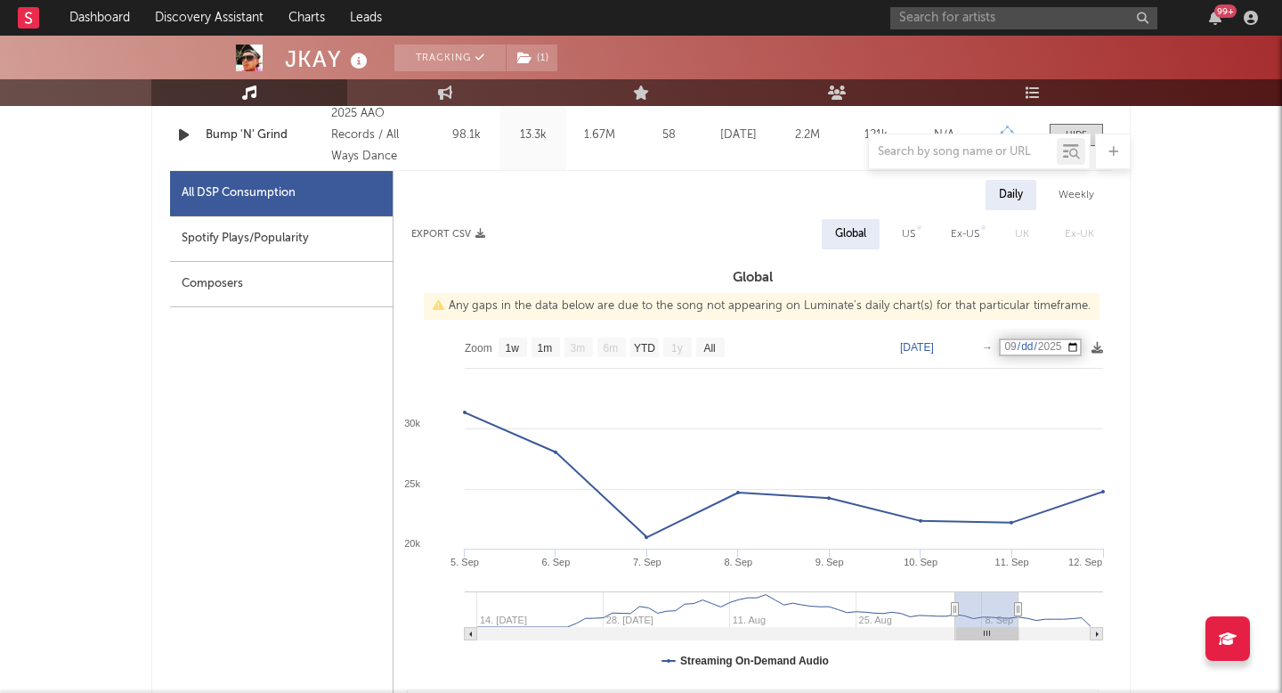
scroll to position [1039, 0]
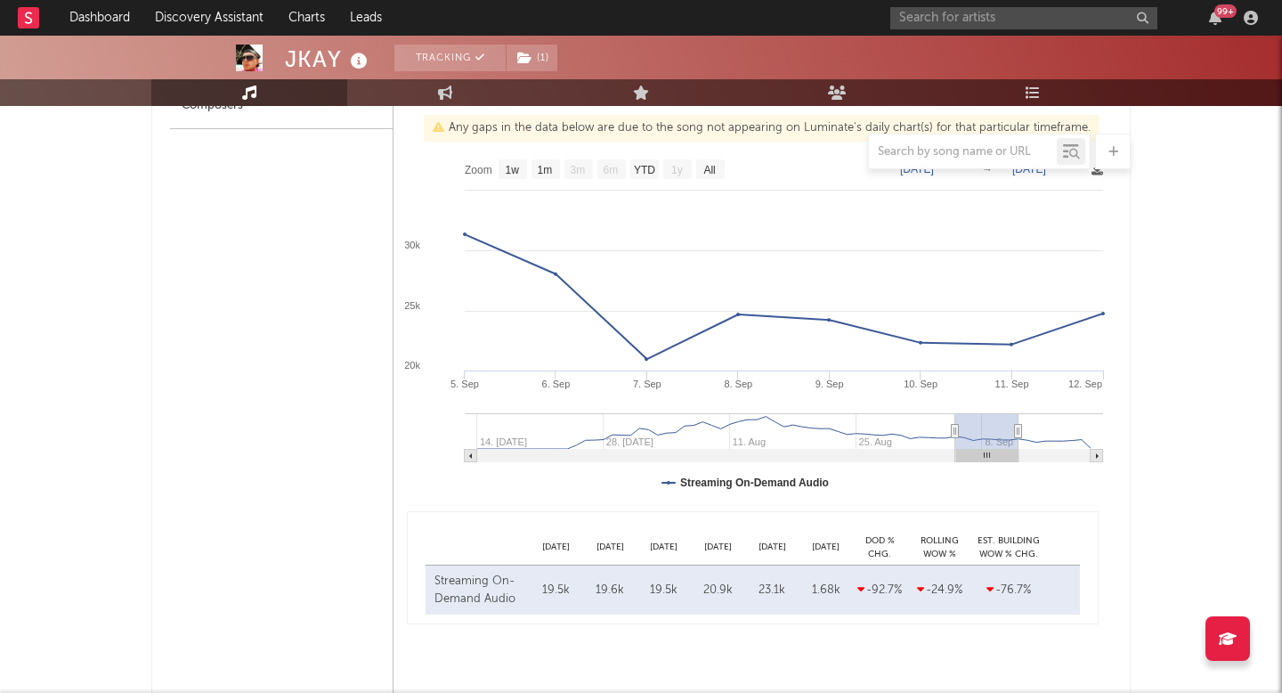
click at [668, 530] on div "Sep 15 Sep 16 Sep 17 Sep 18 Sep 19 Sep 20 DoD % Chg. Rolling WoW % Chg. Est. Bu…" at bounding box center [753, 548] width 654 height 36
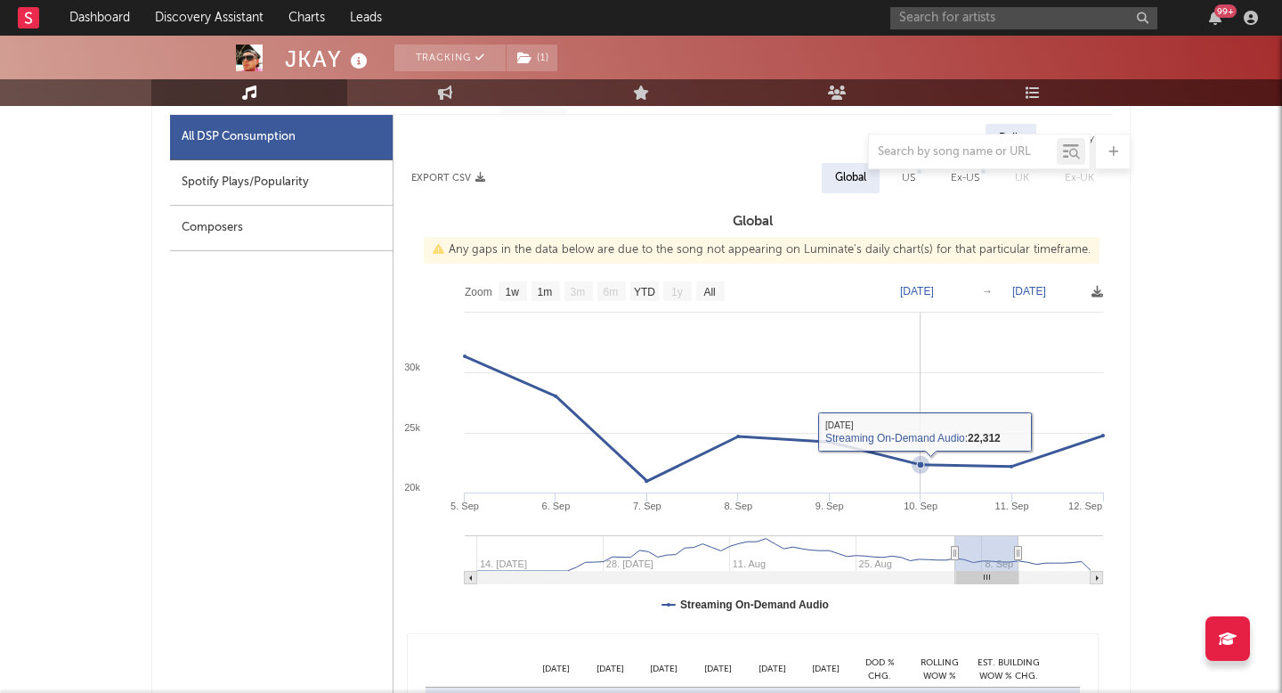
scroll to position [909, 0]
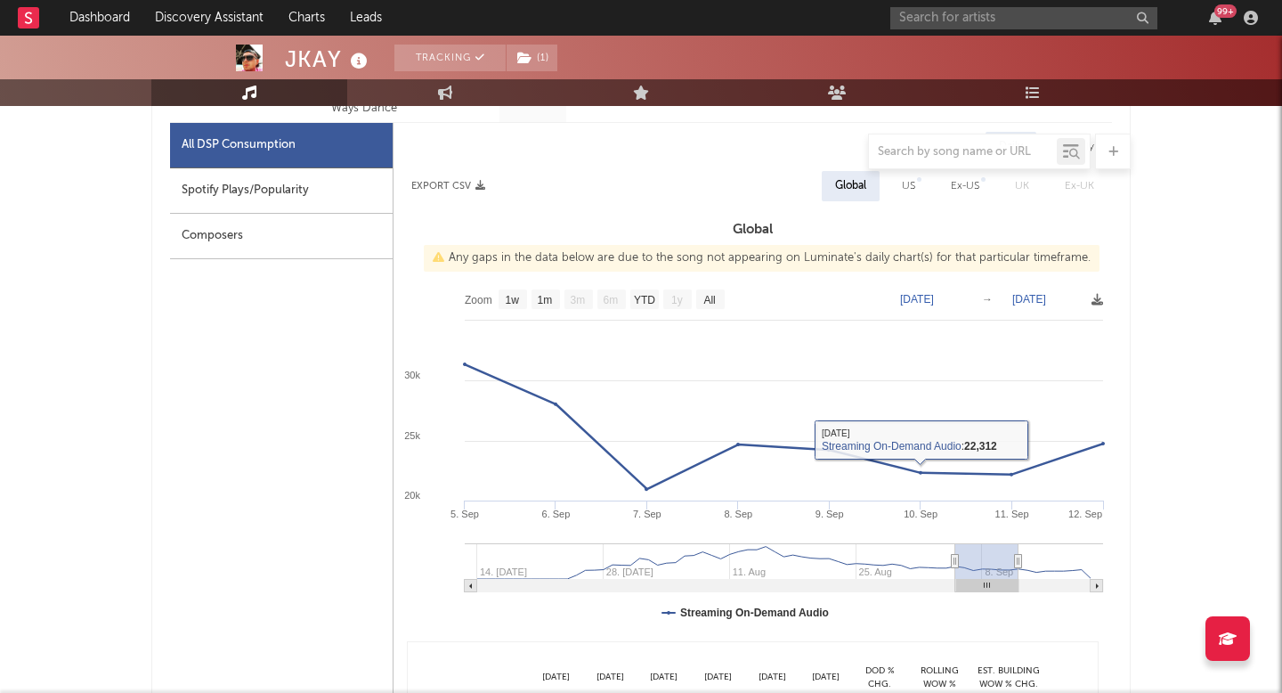
click at [934, 295] on text "Sep 5, 2025" at bounding box center [917, 299] width 34 height 12
click at [951, 299] on input "[DATE]" at bounding box center [925, 299] width 83 height 18
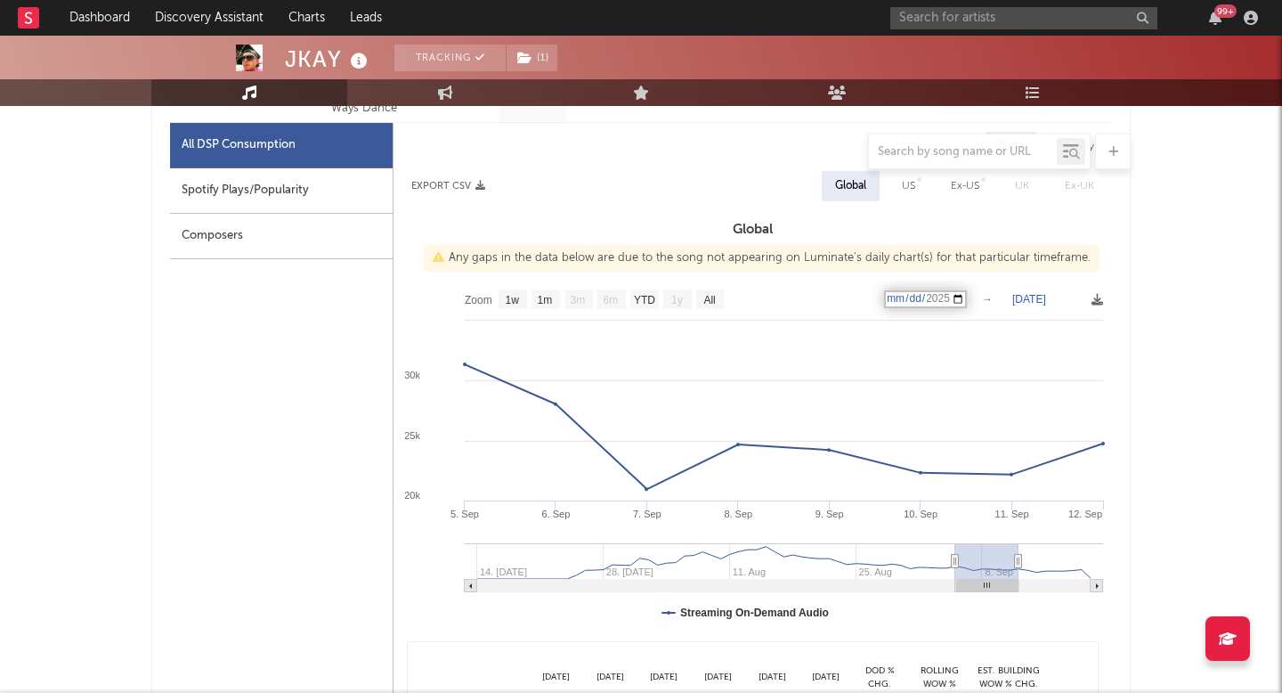
type input "2025-09-11"
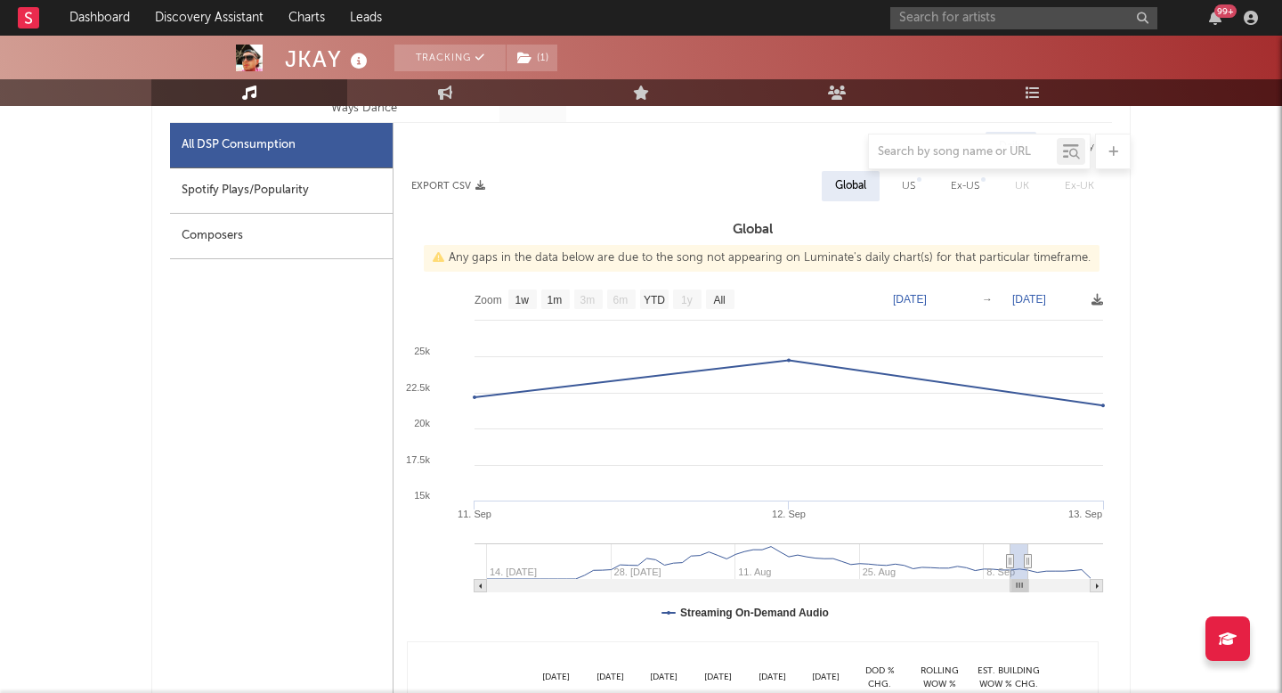
click at [1046, 298] on text "Sep 13, 2025" at bounding box center [1029, 299] width 34 height 12
type input "[DATE]"
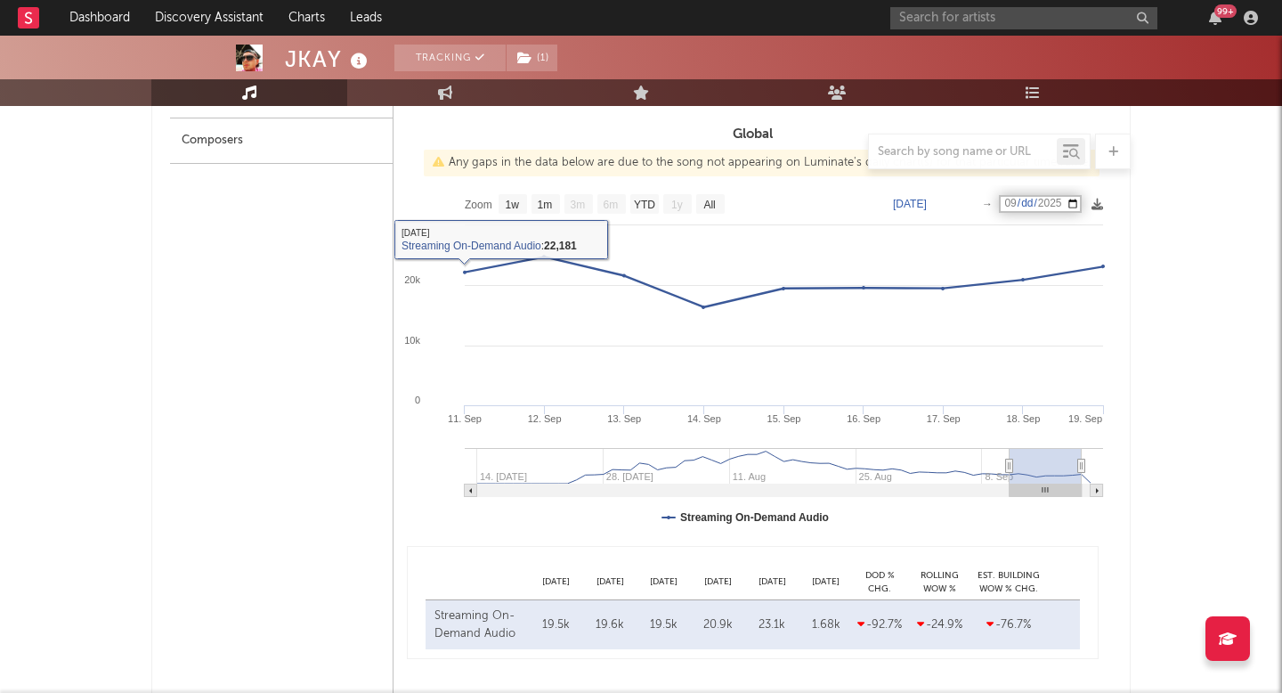
scroll to position [1006, 0]
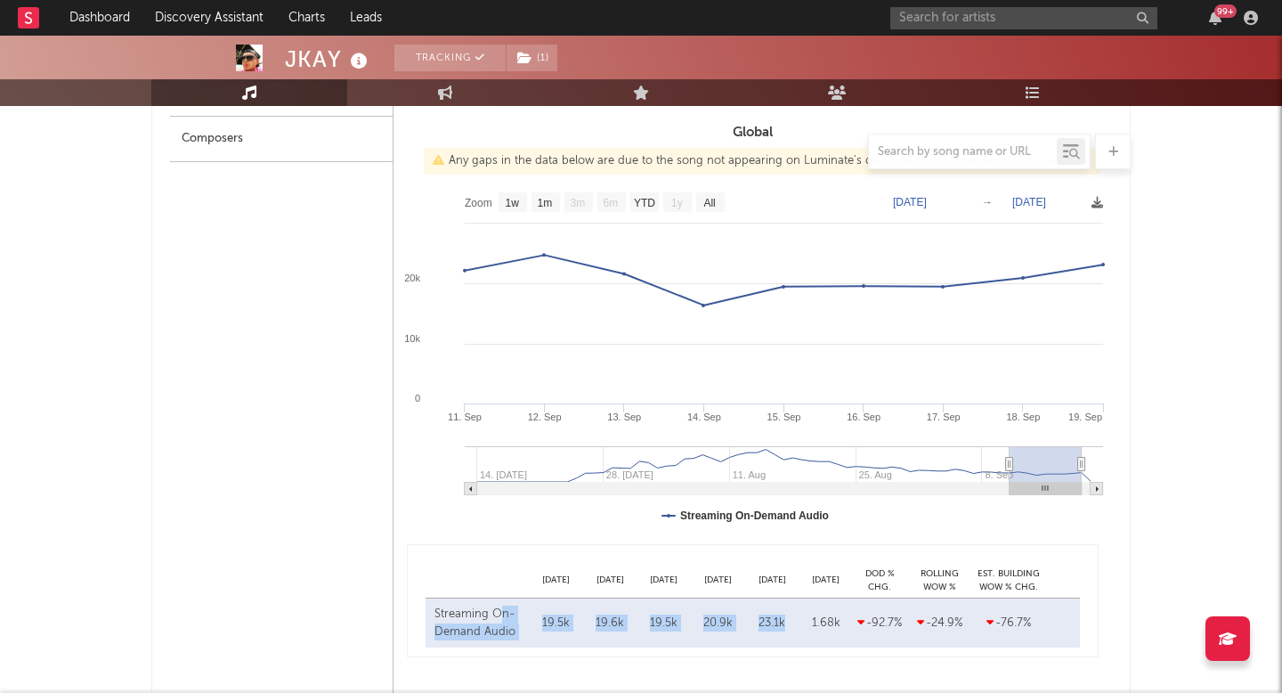
copy div "n-Demand Audio Sep 15 19.5k Sep 16 19.6k Sep 17 19.5k Sep 18 20.9k Sep 19 23.1k"
copy div "19.5k Sep 16 19.6k Sep 17 19.5k Sep 18 20.9k Sep 19 23.1k"
drag, startPoint x: 792, startPoint y: 617, endPoint x: 535, endPoint y: 618, distance: 257.3
click at [536, 618] on div "Streaming On-Demand Audio Sep 15 19.5k Sep 16 19.6k Sep 17 19.5k Sep 18 20.9k S…" at bounding box center [753, 622] width 654 height 49
drag, startPoint x: 846, startPoint y: 620, endPoint x: 529, endPoint y: 617, distance: 317.0
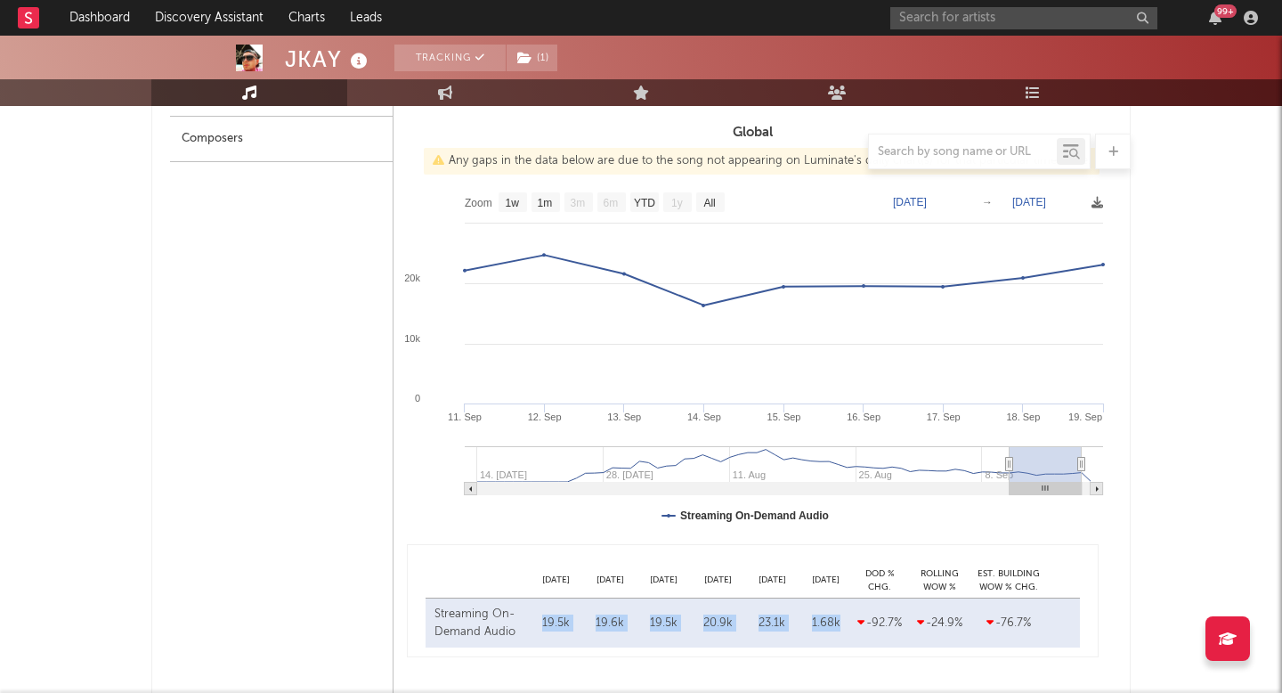
click at [529, 617] on div "Streaming On-Demand Audio Sep 15 19.5k Sep 16 19.6k Sep 17 19.5k Sep 18 20.9k S…" at bounding box center [753, 622] width 654 height 49
click at [730, 618] on div "20.9k" at bounding box center [717, 623] width 45 height 18
copy div "19.5k Sep 16 19.6k Sep 17 19.5k Sep 18 20.9k Sep 19 23.1k"
drag, startPoint x: 790, startPoint y: 620, endPoint x: 540, endPoint y: 619, distance: 249.3
click at [540, 619] on div "Streaming On-Demand Audio Sep 15 19.5k Sep 16 19.6k Sep 17 19.5k Sep 18 20.9k S…" at bounding box center [753, 622] width 654 height 49
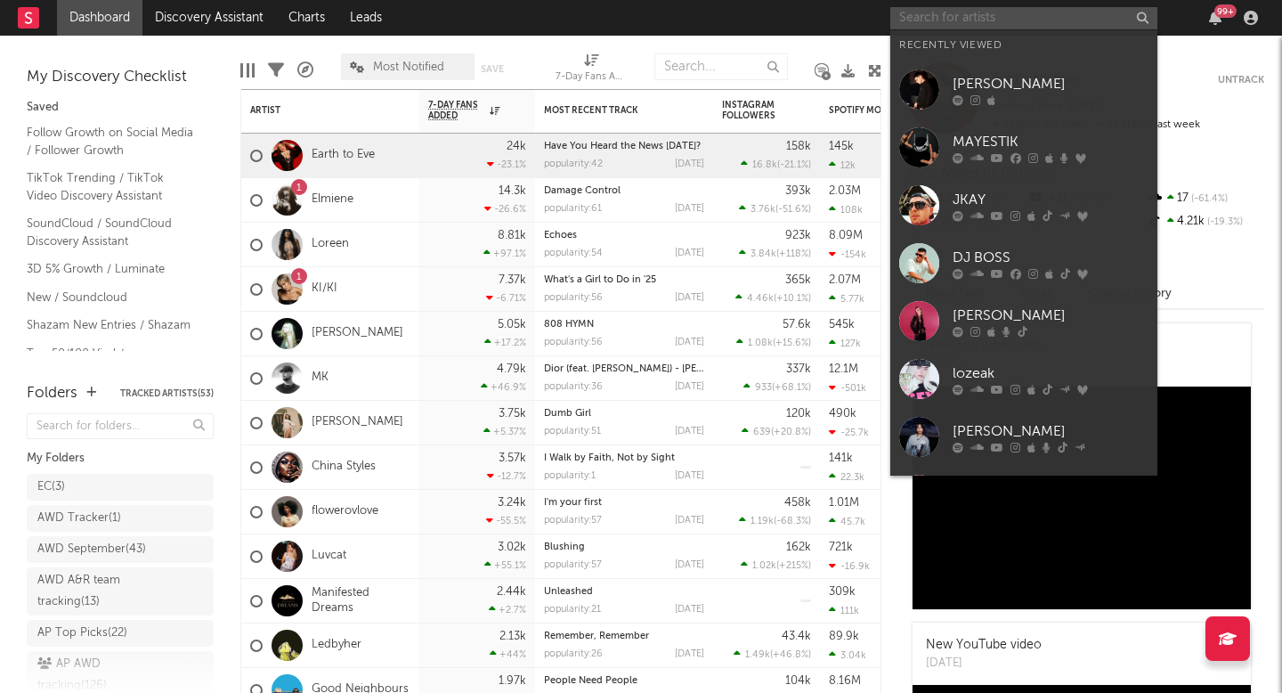
click at [1059, 14] on input "text" at bounding box center [1023, 18] width 267 height 22
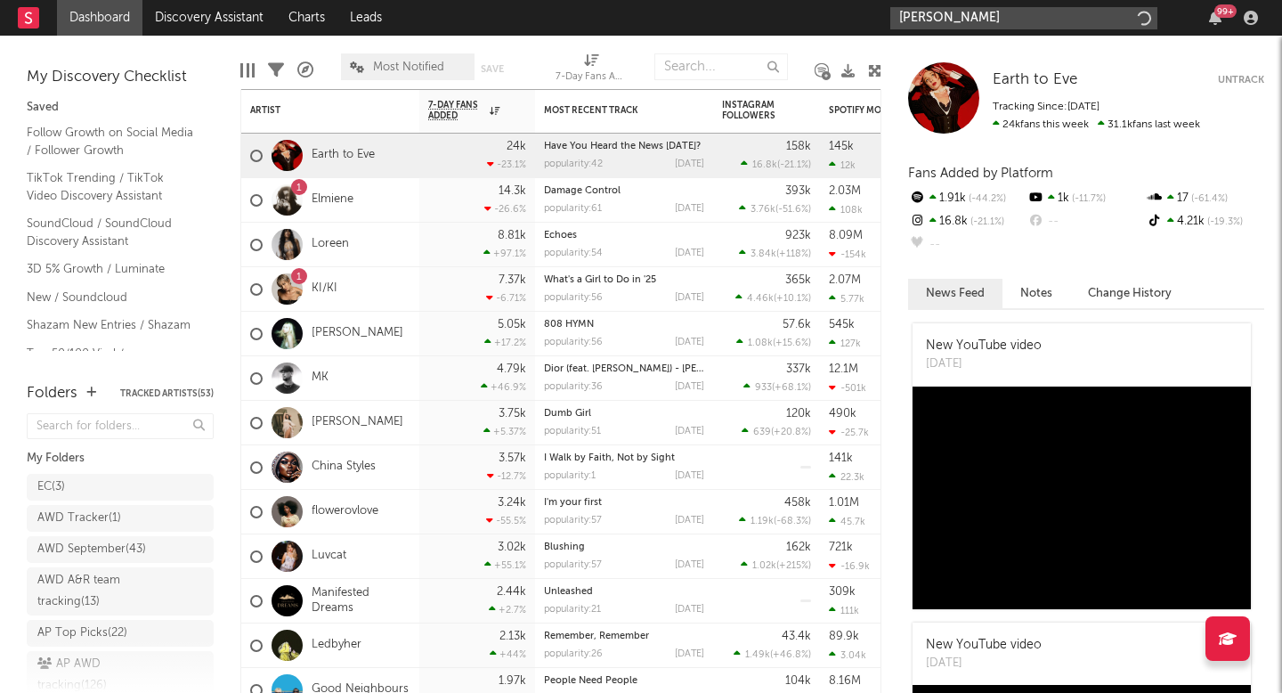
click at [1013, 20] on input "[PERSON_NAME]" at bounding box center [1023, 18] width 267 height 22
type input "[PERSON_NAME]"
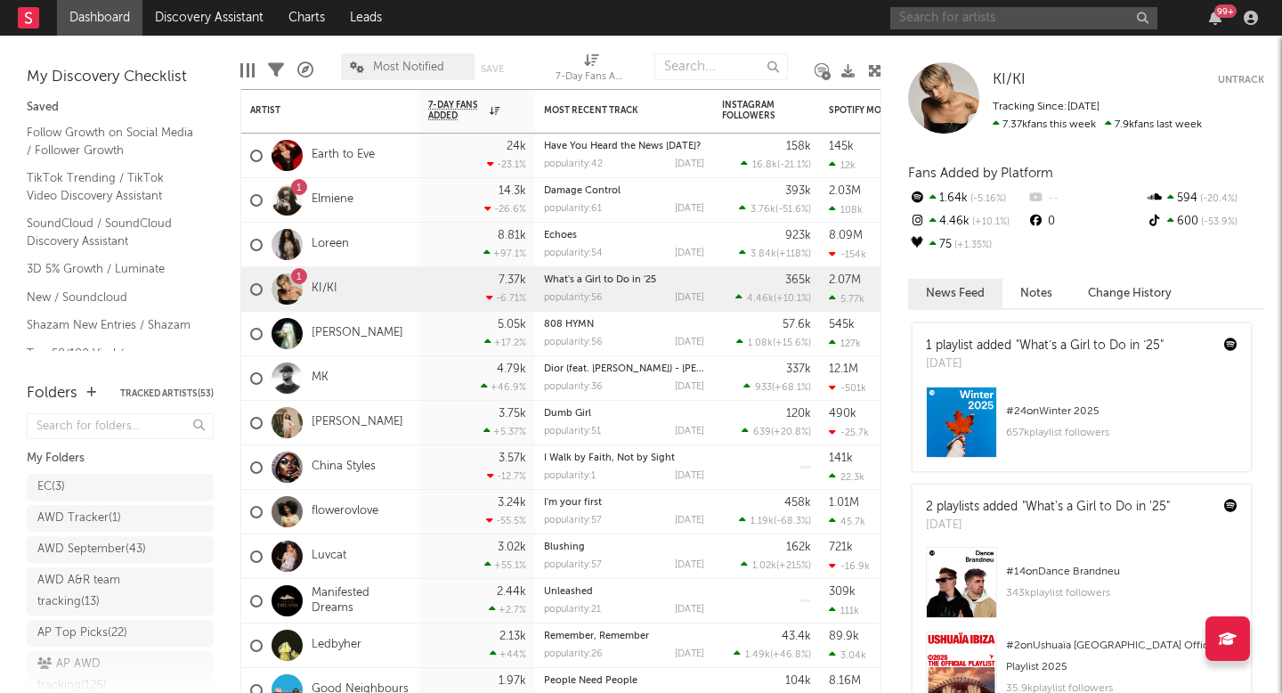
click at [1002, 23] on input "text" at bounding box center [1023, 18] width 267 height 22
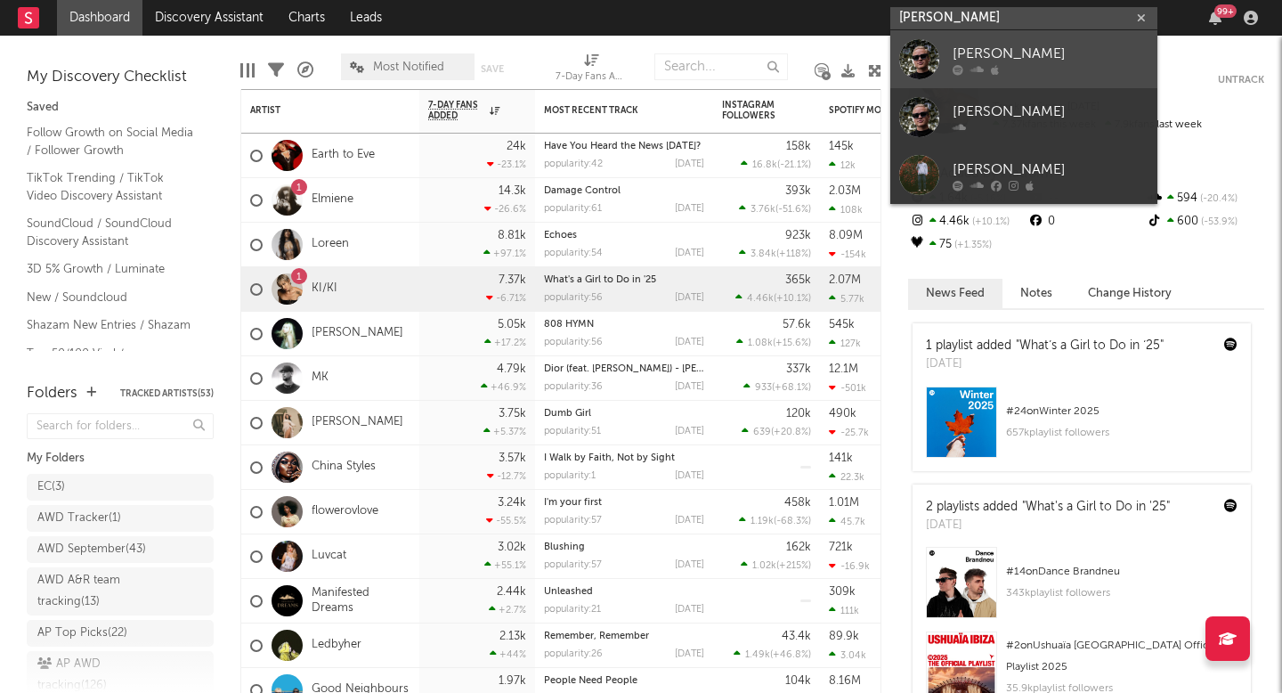
type input "[PERSON_NAME]"
click at [1020, 61] on div "[PERSON_NAME]" at bounding box center [1051, 53] width 196 height 21
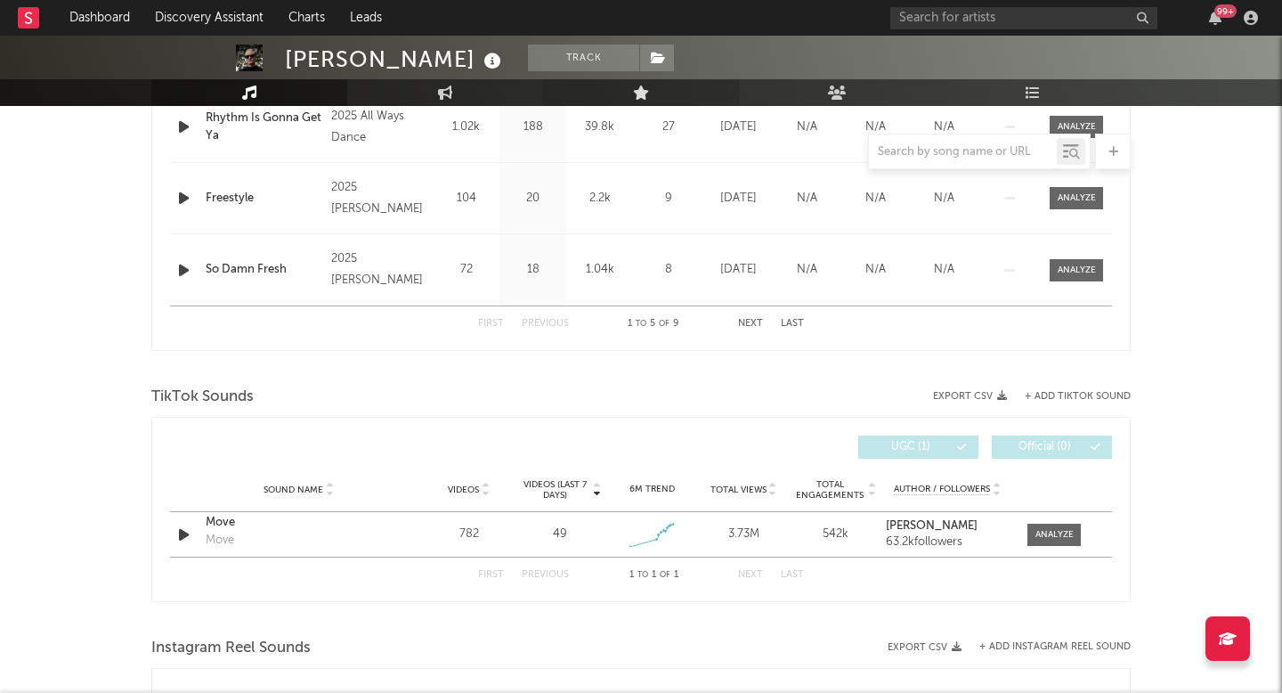
select select "1w"
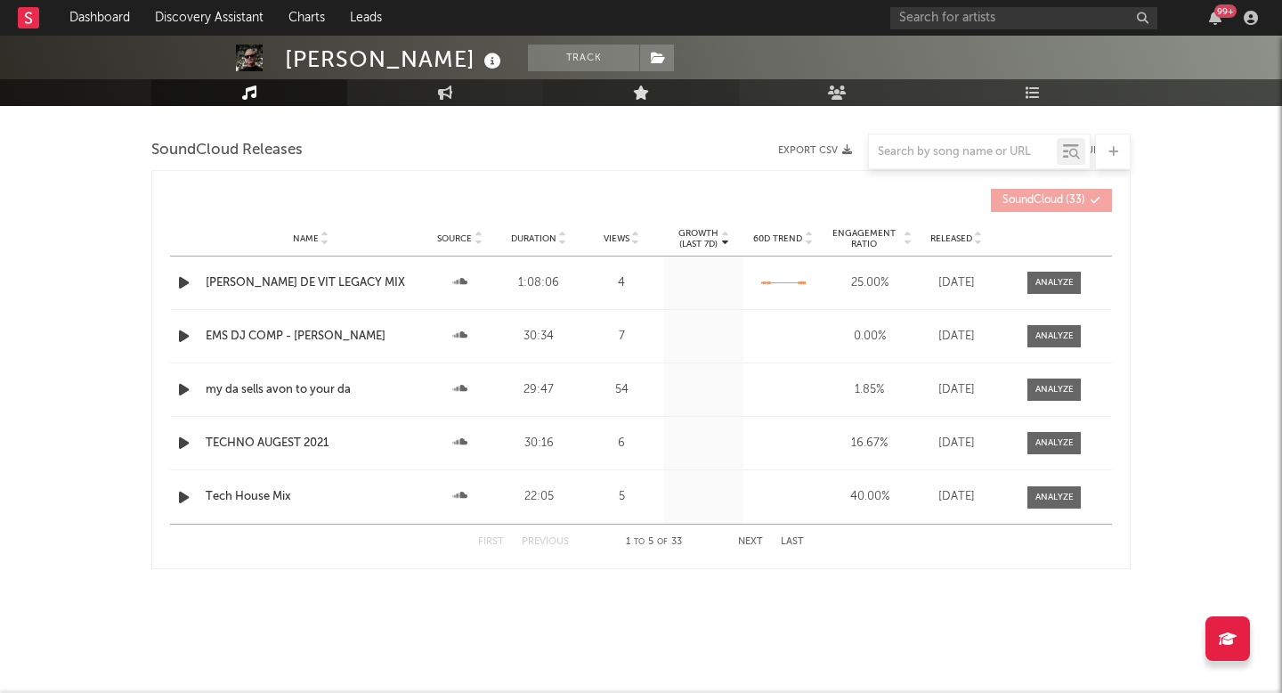
scroll to position [1676, 0]
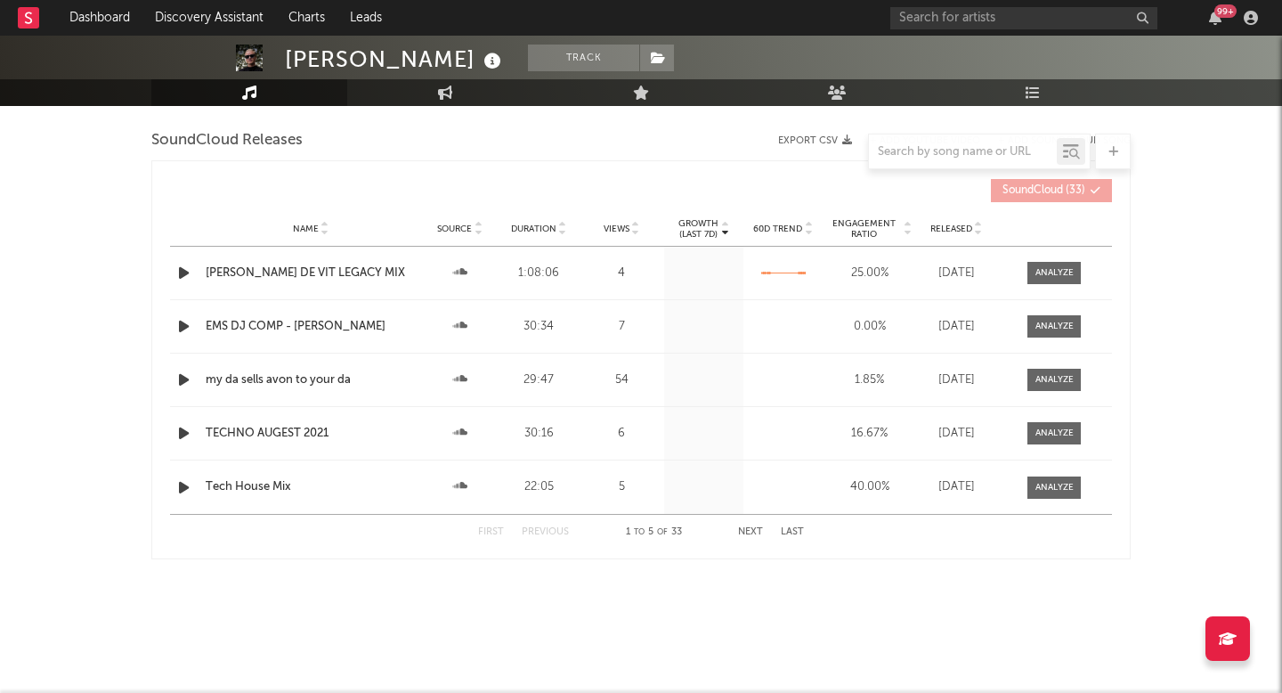
click at [745, 525] on div "First Previous 1 to 5 of 33 Next Last" at bounding box center [641, 532] width 326 height 35
click at [750, 531] on button "Next" at bounding box center [750, 532] width 25 height 10
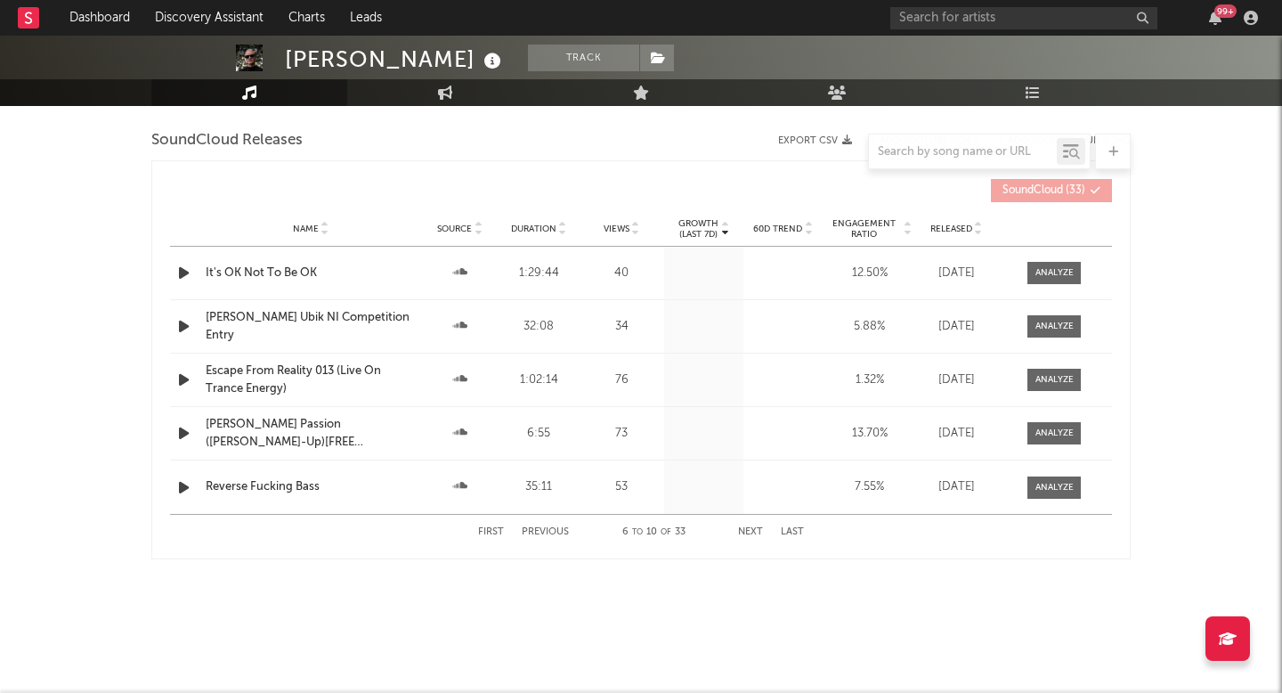
click at [750, 531] on button "Next" at bounding box center [750, 532] width 25 height 10
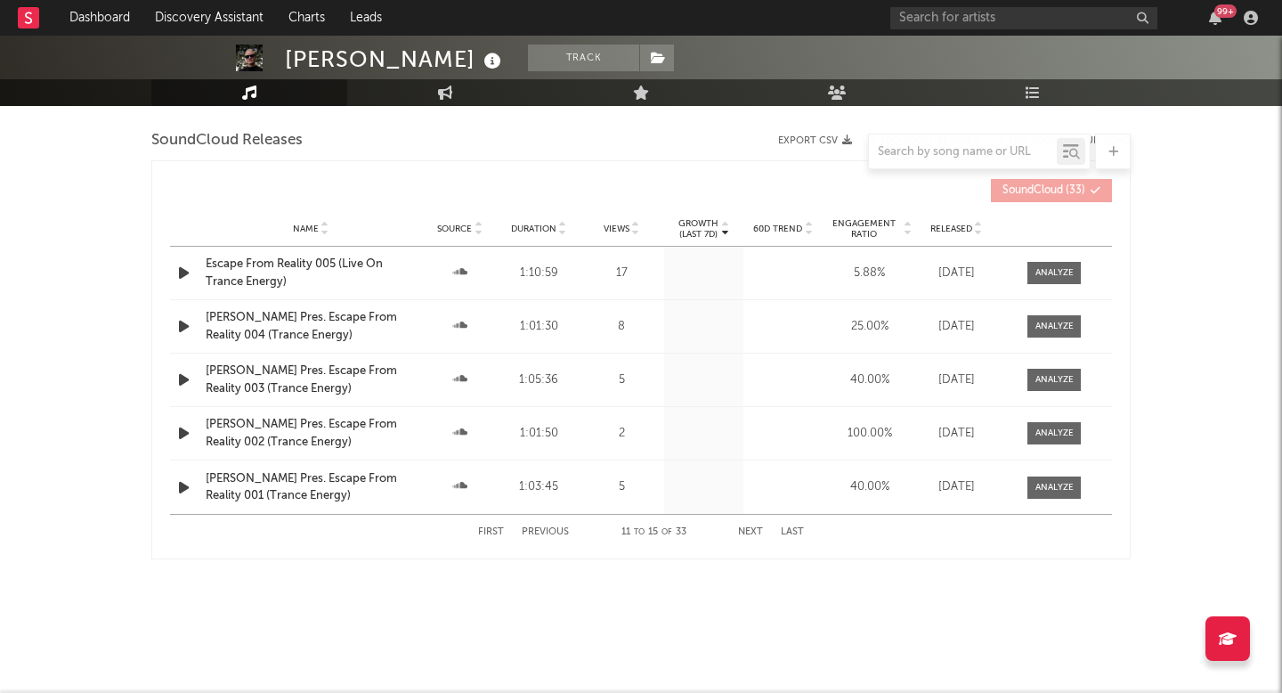
click at [750, 531] on button "Next" at bounding box center [750, 532] width 25 height 10
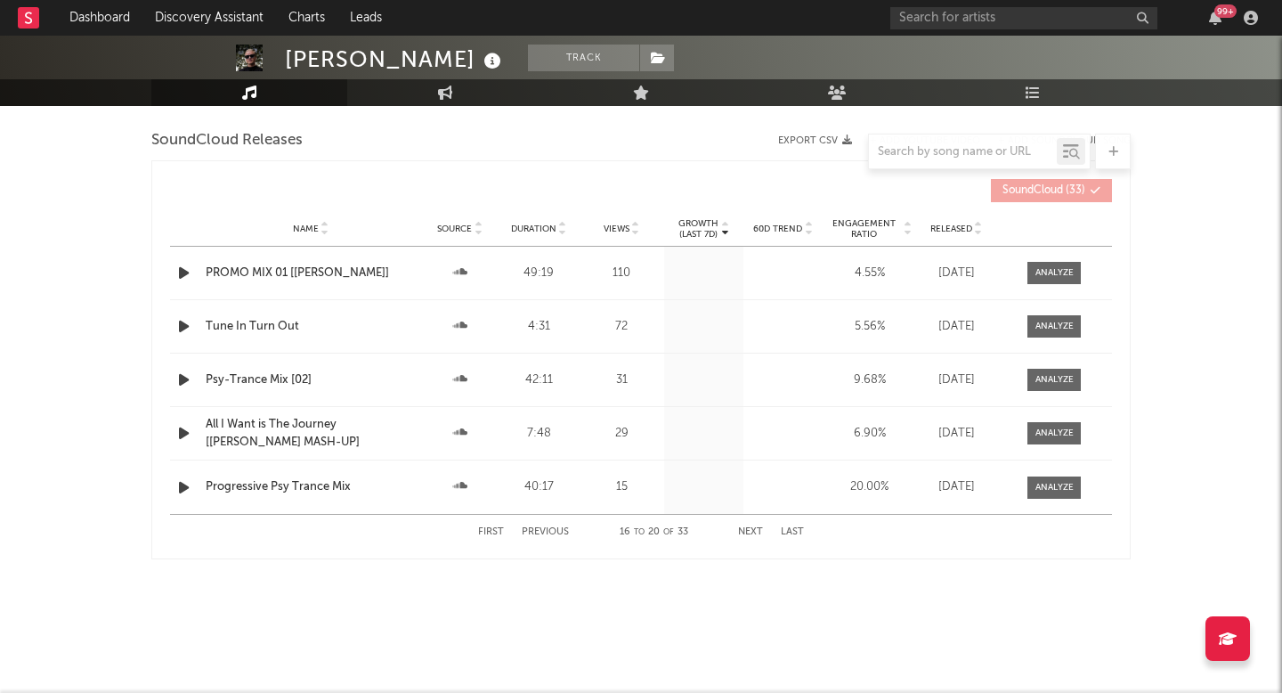
click at [750, 531] on button "Next" at bounding box center [750, 532] width 25 height 10
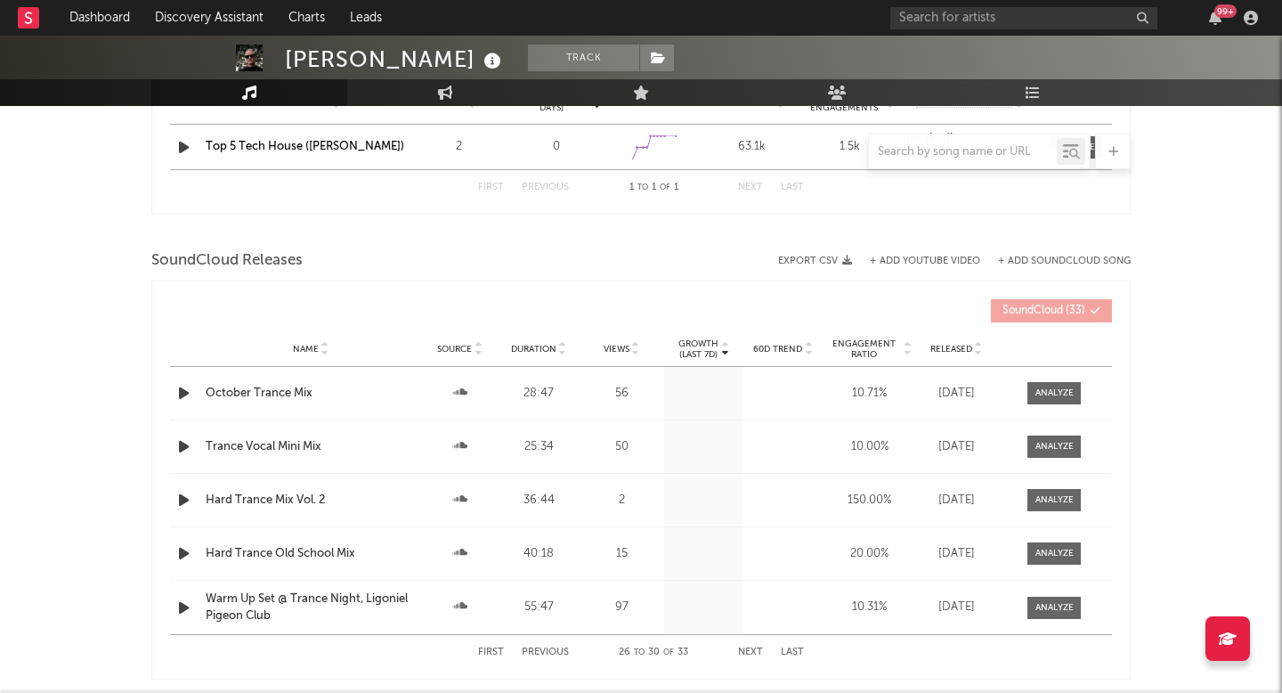
scroll to position [1538, 0]
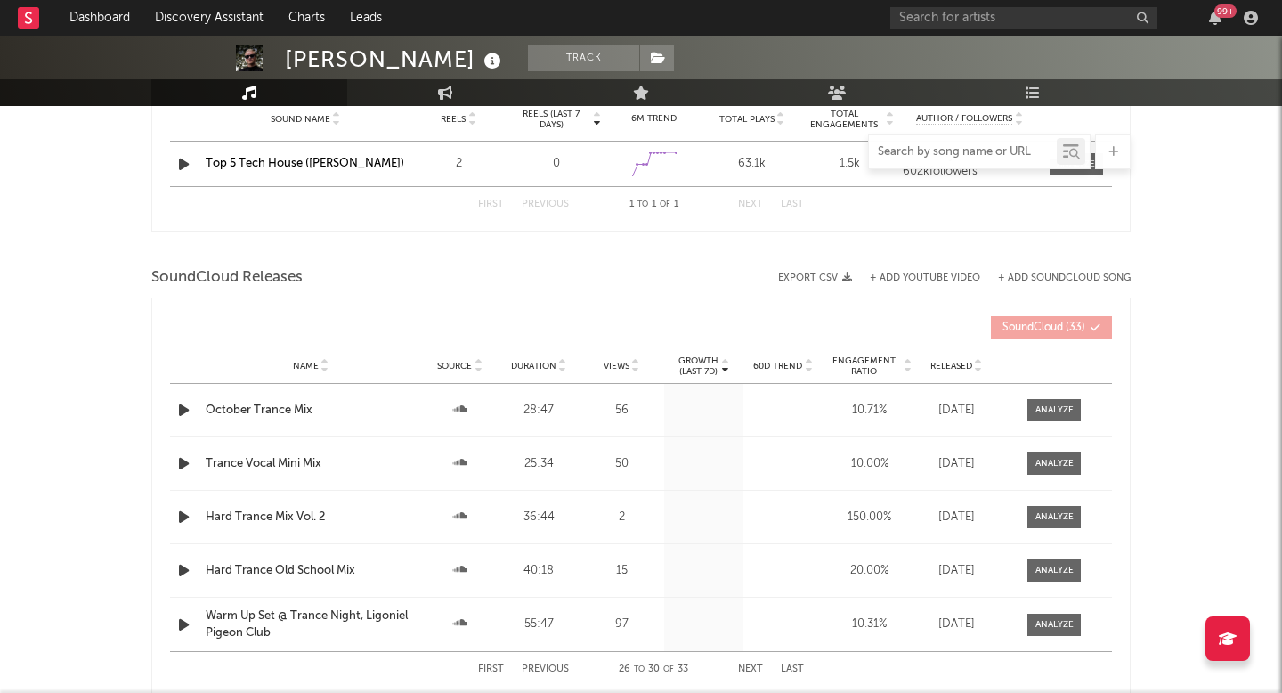
click at [938, 150] on input "text" at bounding box center [963, 152] width 188 height 14
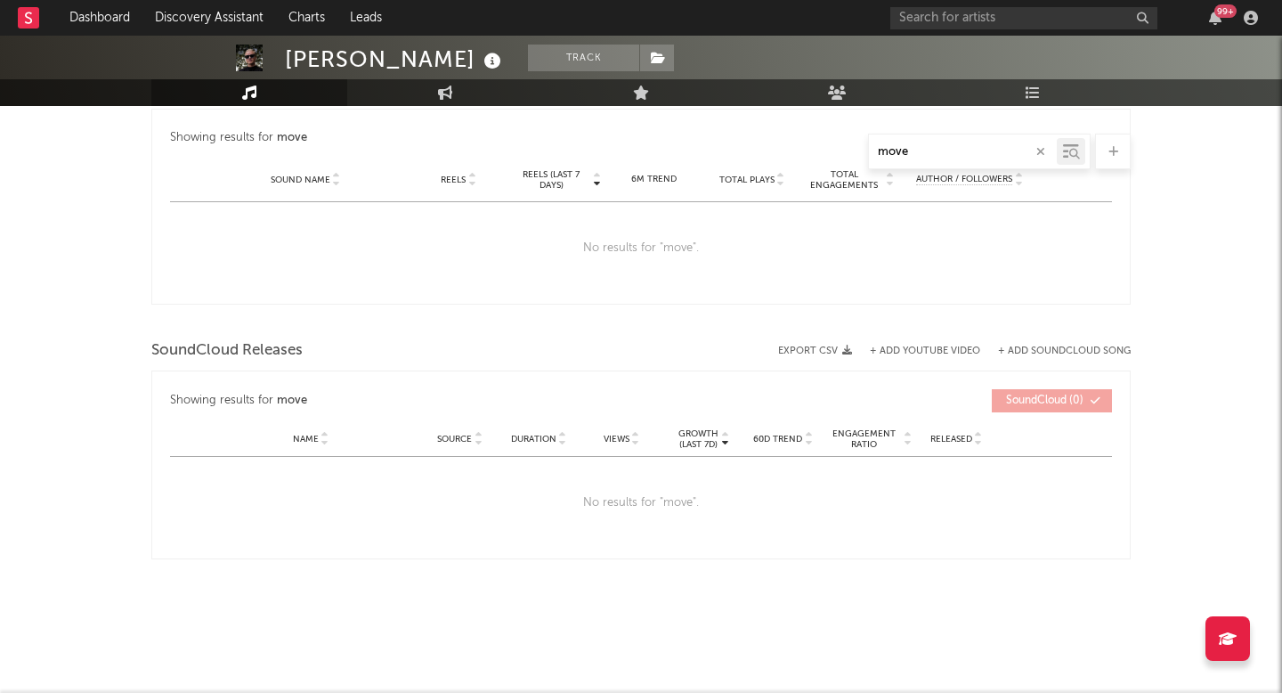
scroll to position [1214, 0]
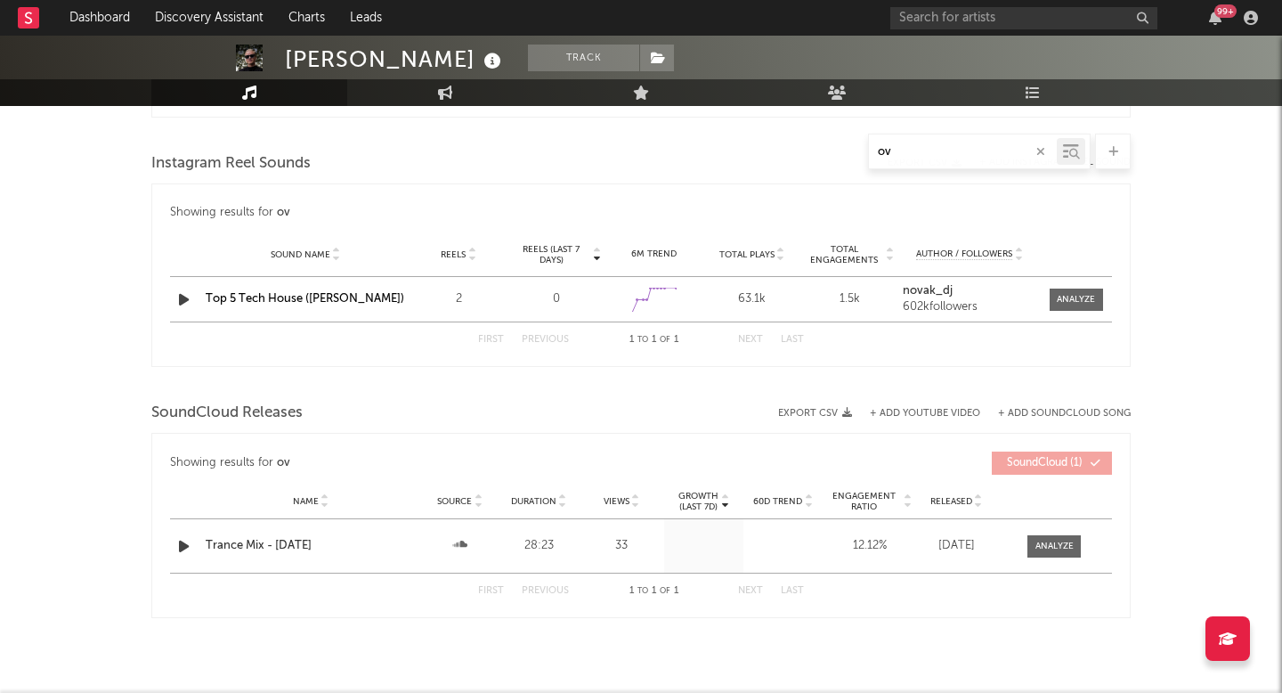
type input "o"
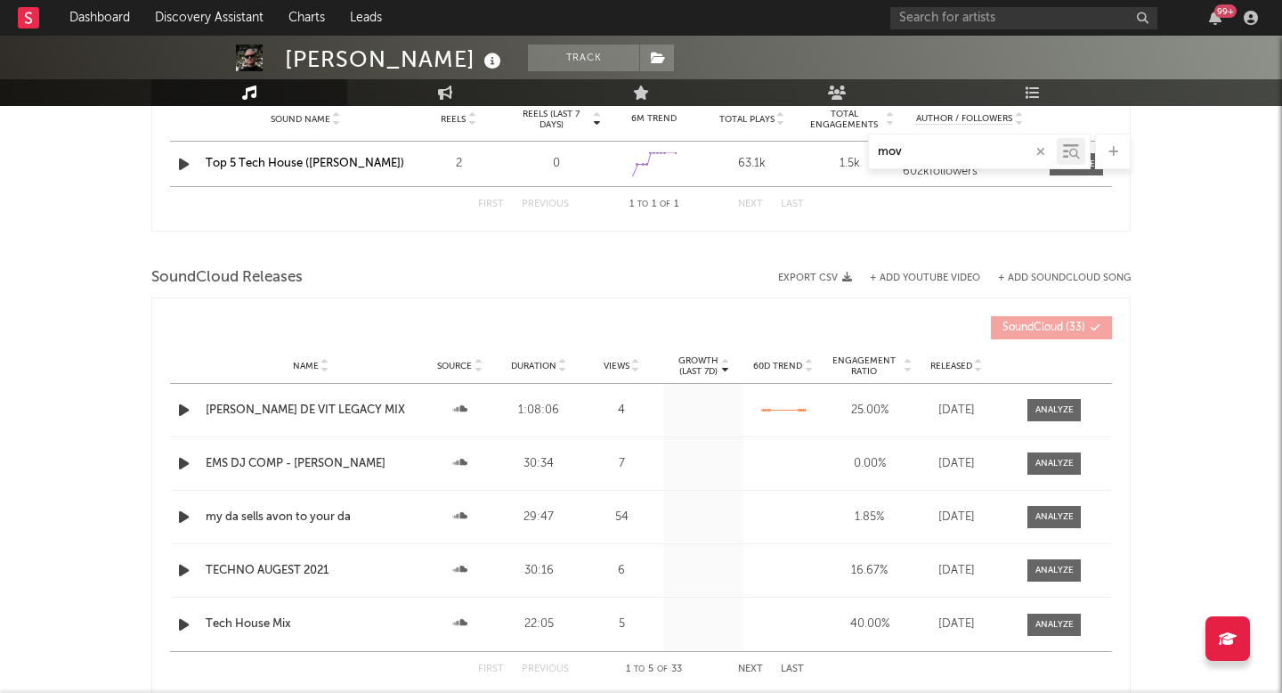
type input "move"
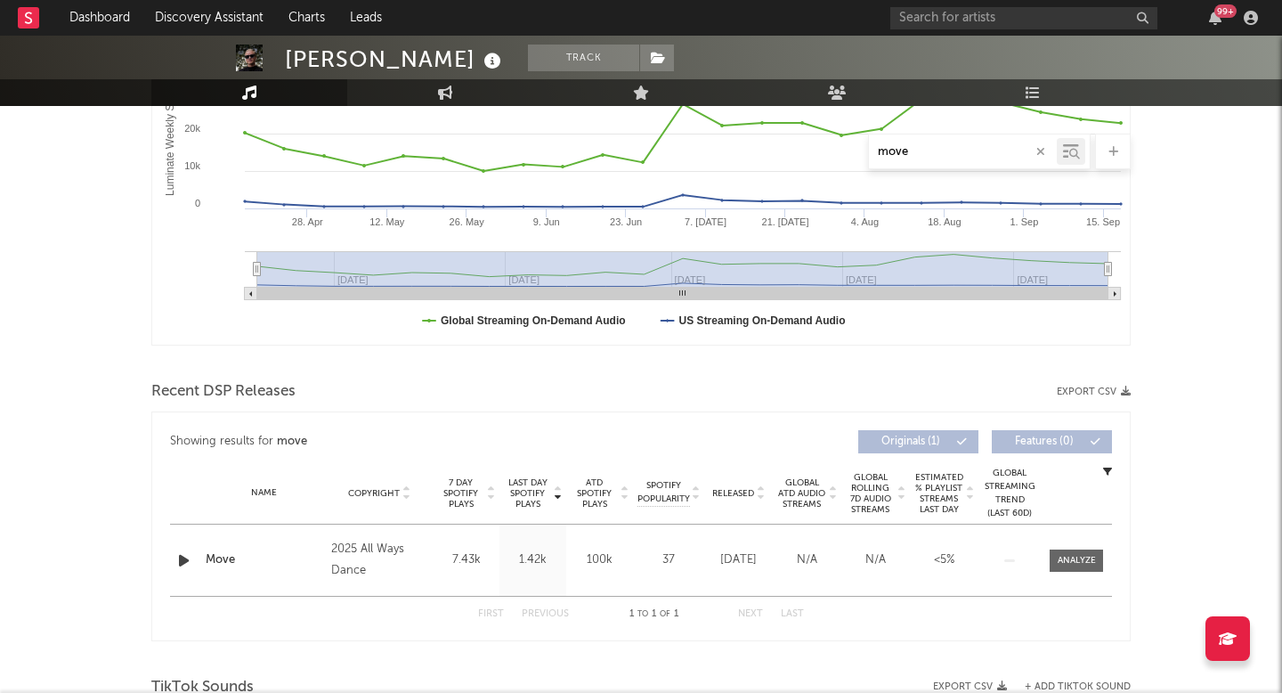
scroll to position [352, 0]
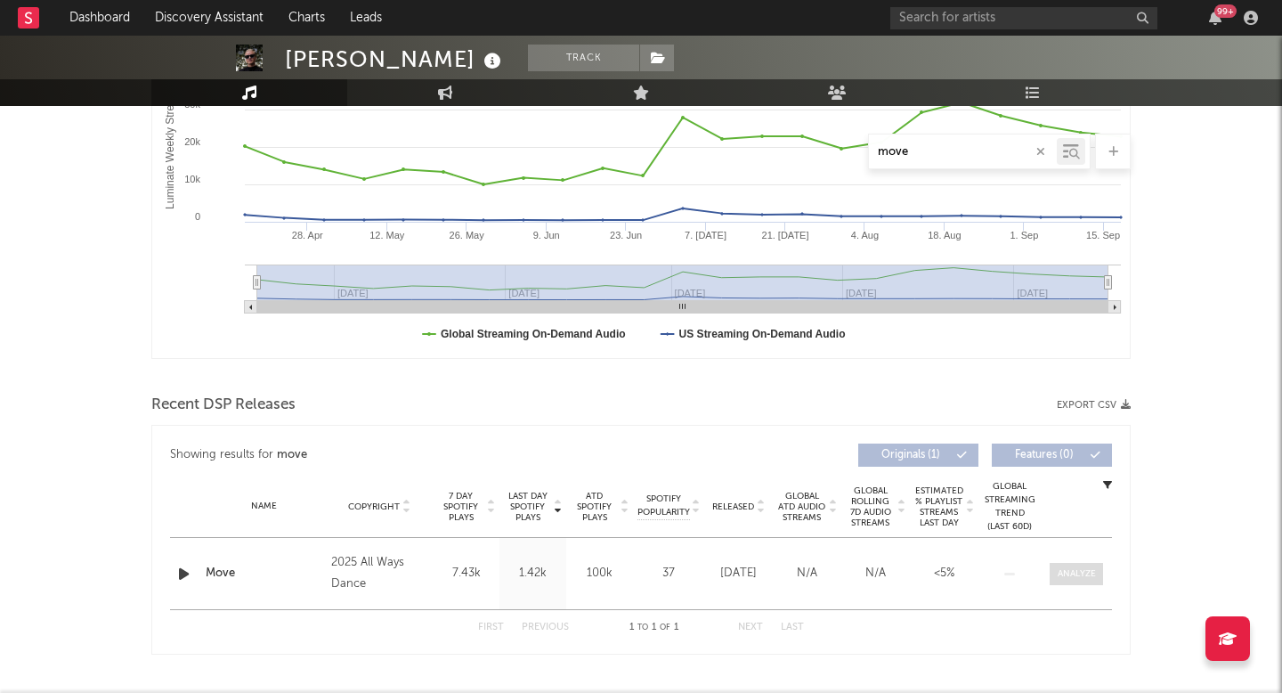
click at [1066, 575] on div at bounding box center [1077, 573] width 38 height 13
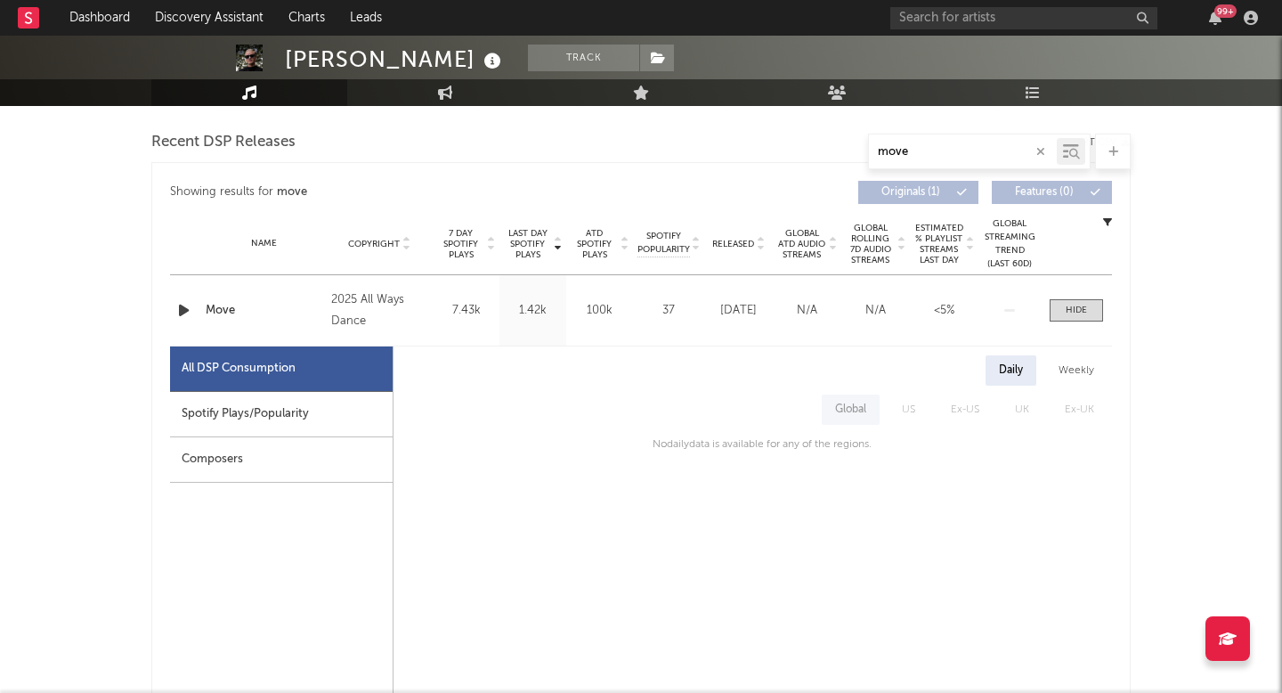
scroll to position [791, 0]
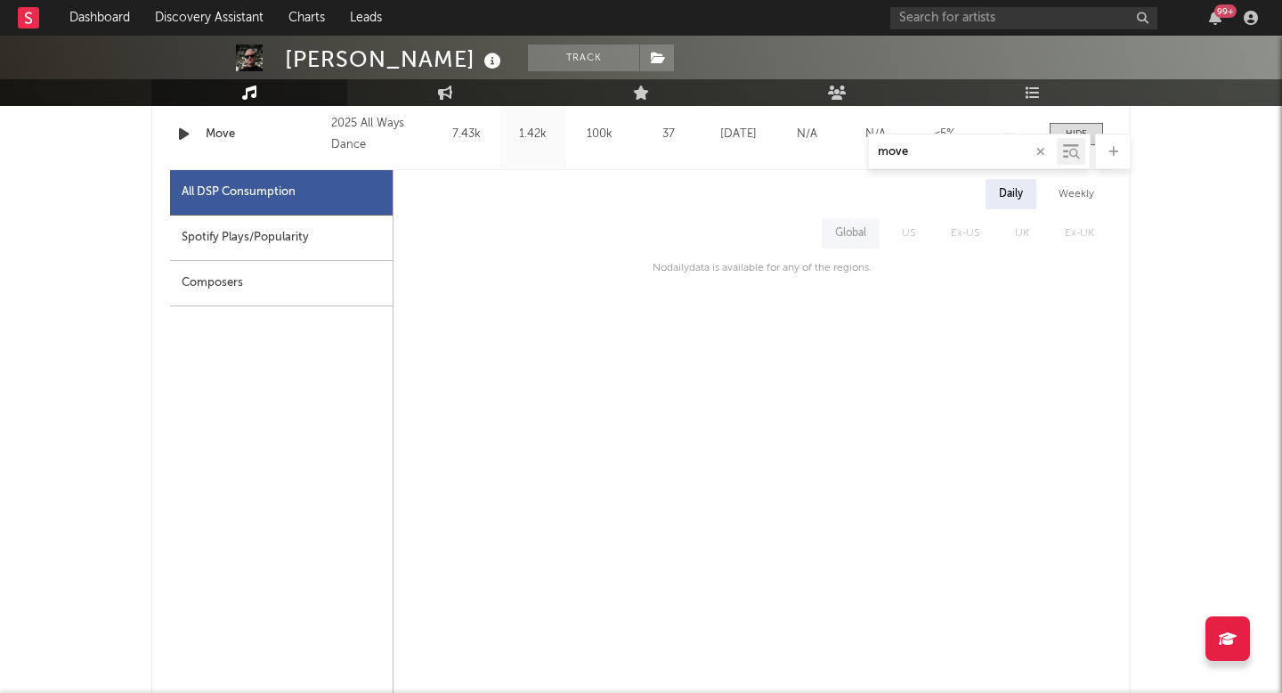
click at [296, 233] on div "Spotify Plays/Popularity" at bounding box center [281, 237] width 223 height 45
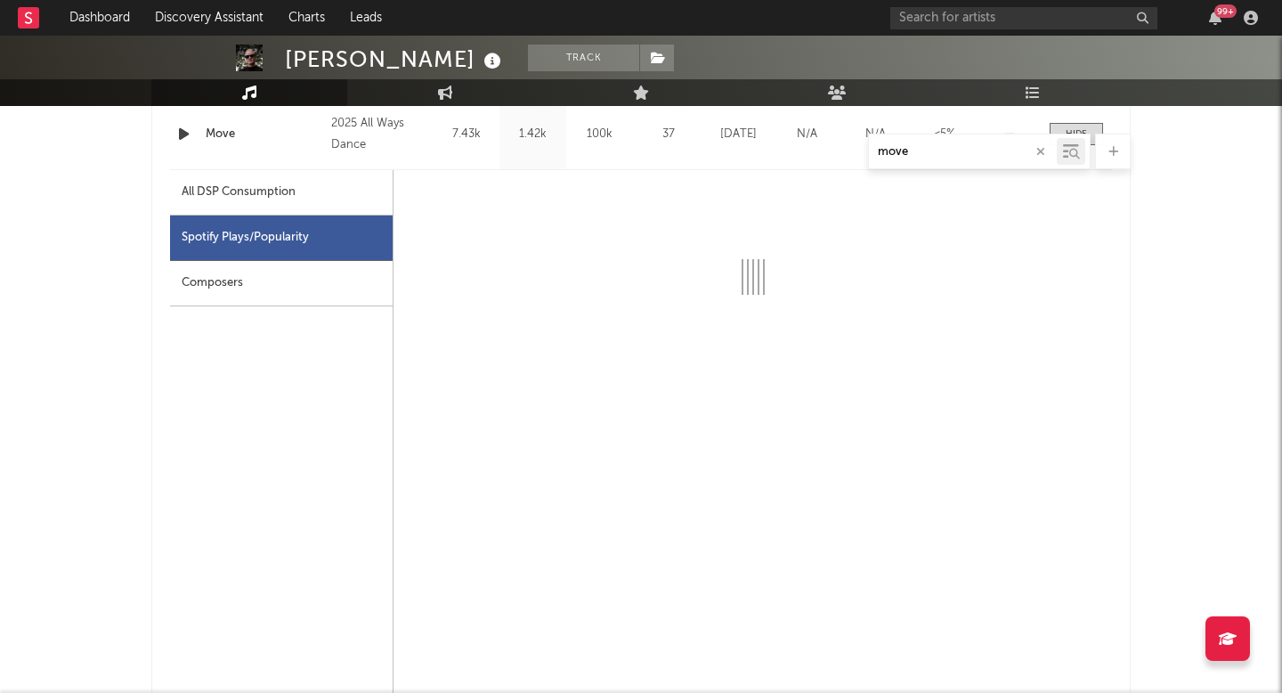
select select "1w"
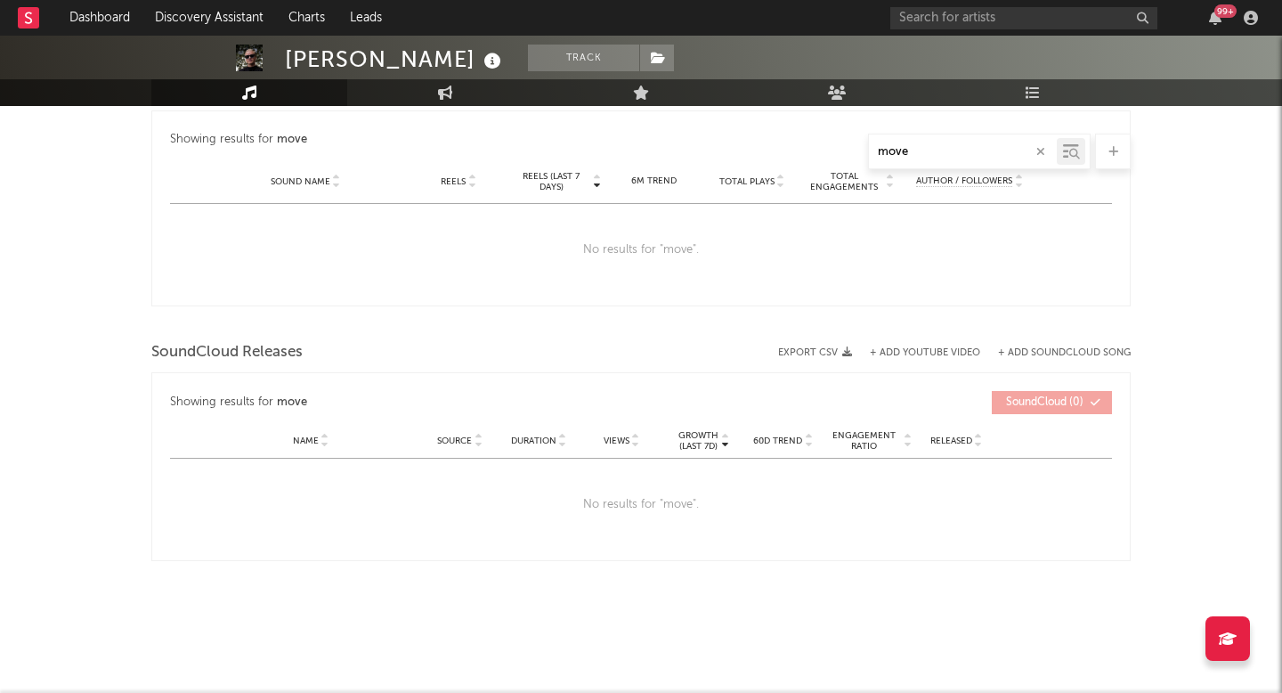
scroll to position [2061, 0]
